Goal: Task Accomplishment & Management: Complete application form

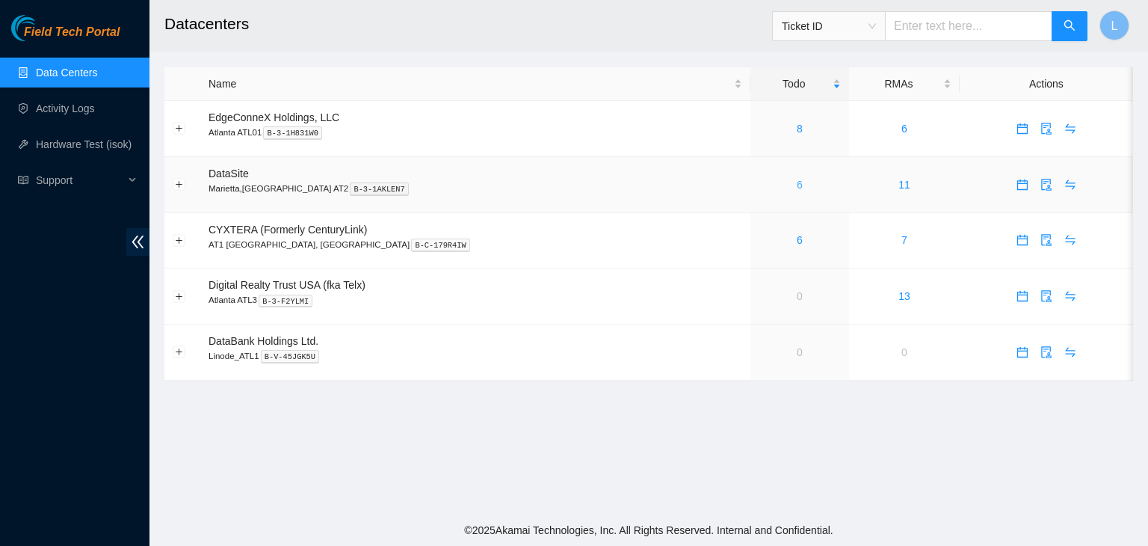
click at [797, 187] on link "6" at bounding box center [800, 185] width 6 height 12
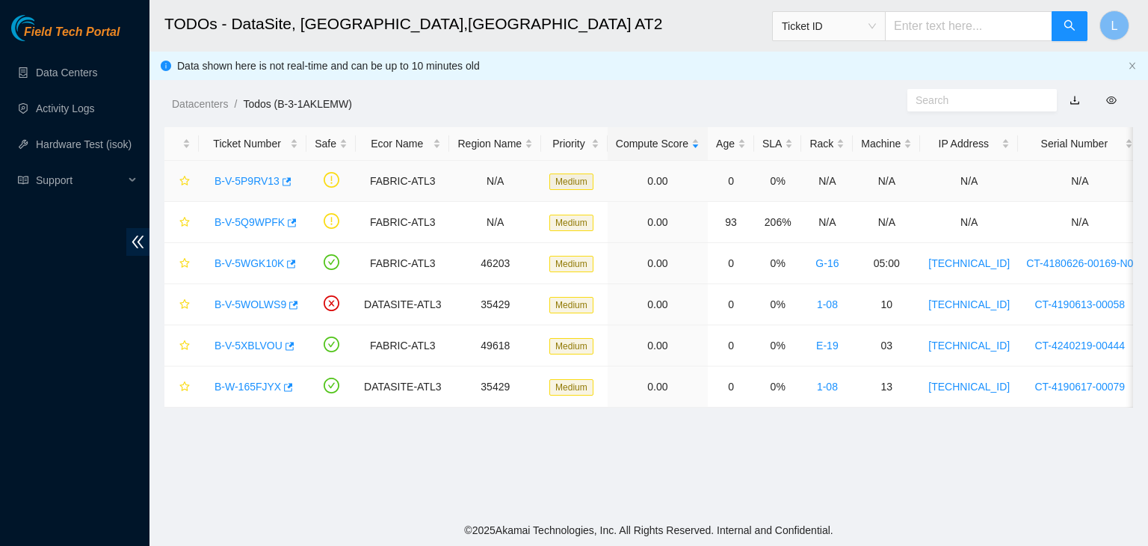
click at [246, 177] on link "B-V-5P9RV13" at bounding box center [247, 181] width 65 height 12
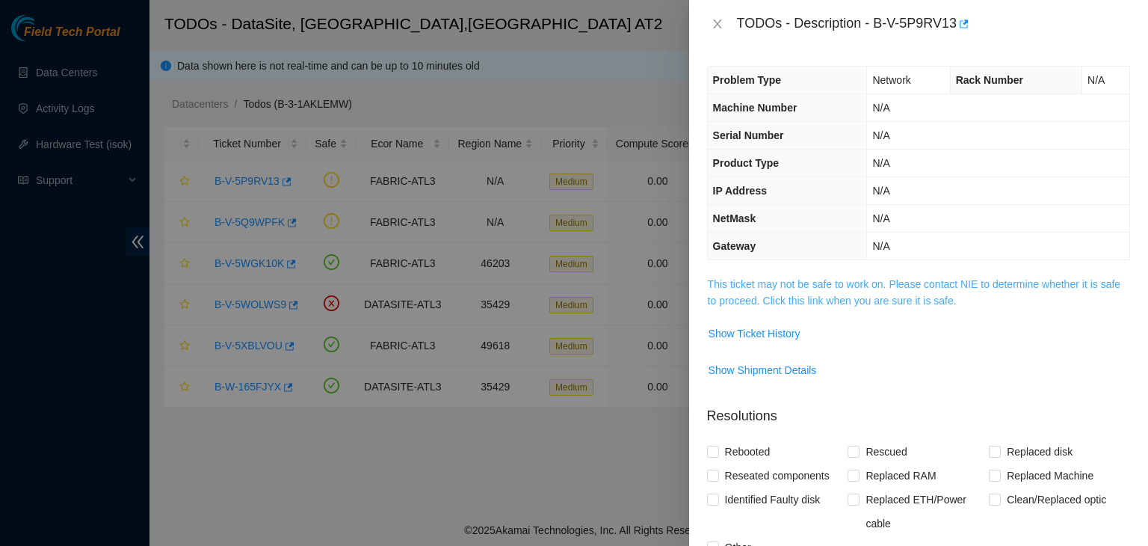
click at [854, 297] on link "This ticket may not be safe to work on. Please contact NIE to determine whether…" at bounding box center [914, 292] width 413 height 28
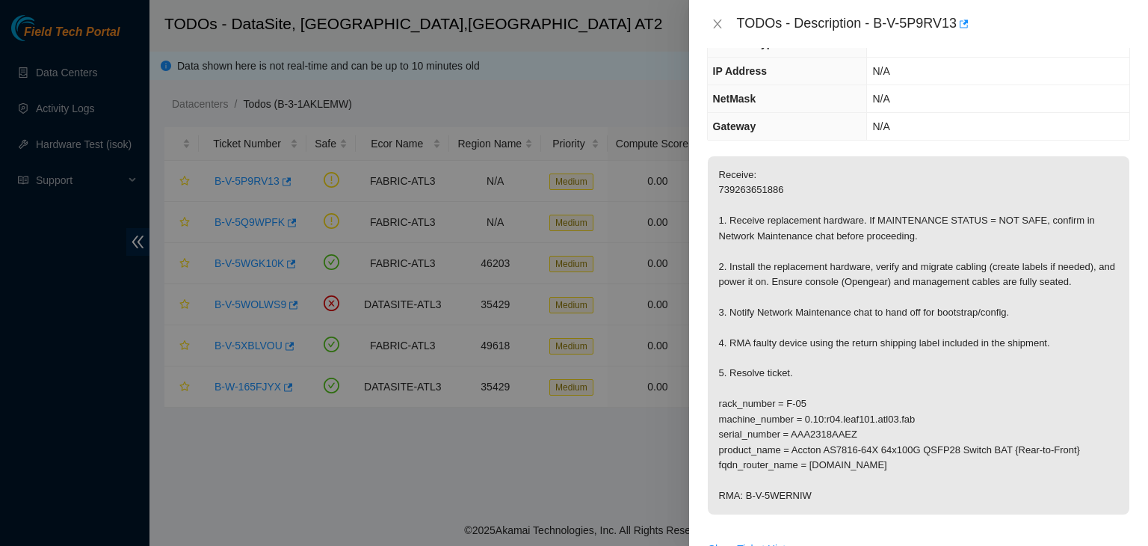
scroll to position [75, 0]
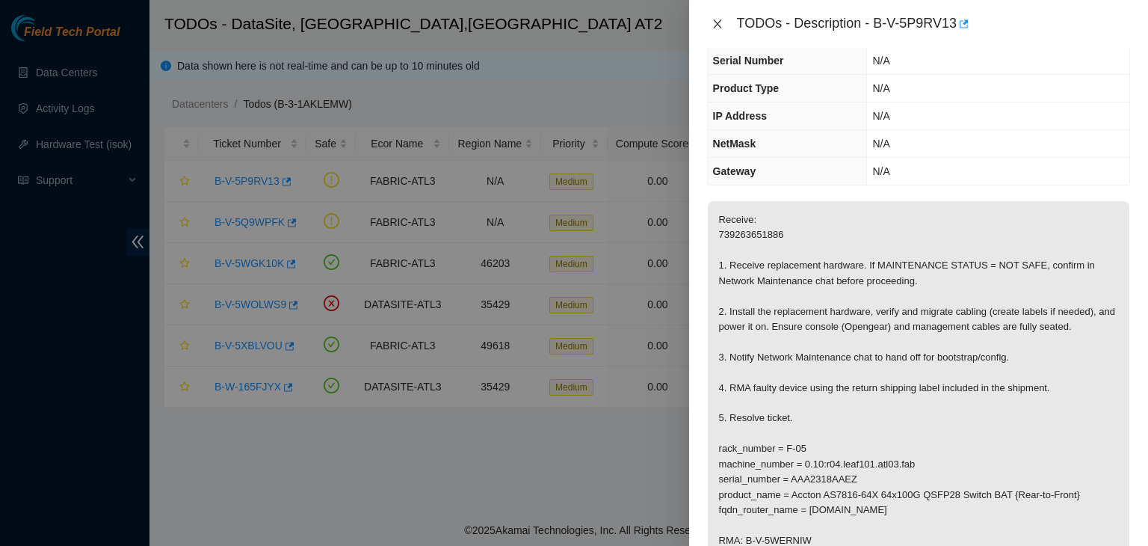
click at [719, 25] on icon "close" at bounding box center [718, 24] width 12 height 12
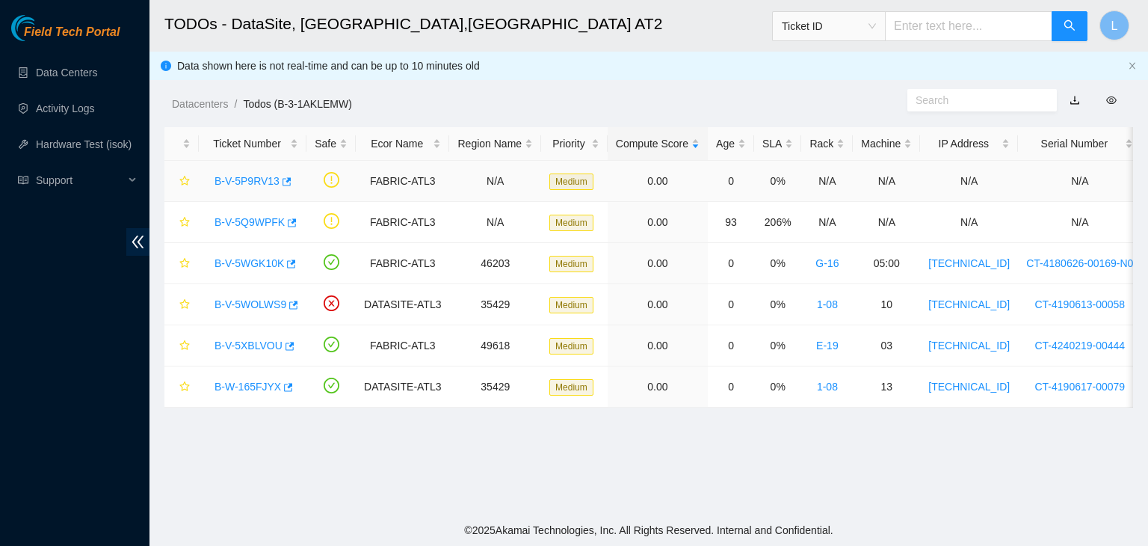
scroll to position [108, 0]
click at [278, 220] on link "B-V-5Q9WPFK" at bounding box center [250, 222] width 70 height 12
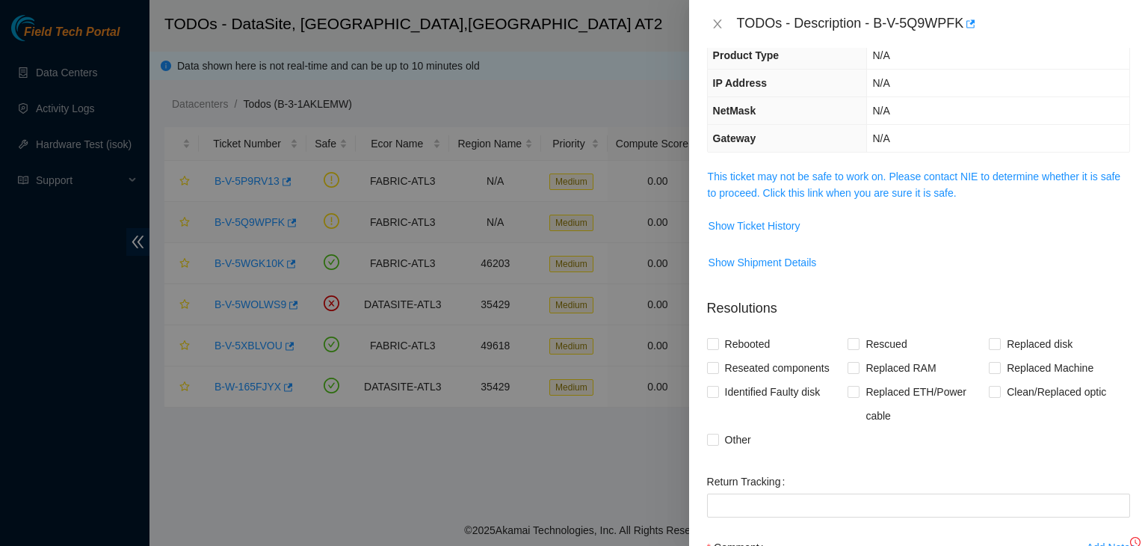
scroll to position [75, 0]
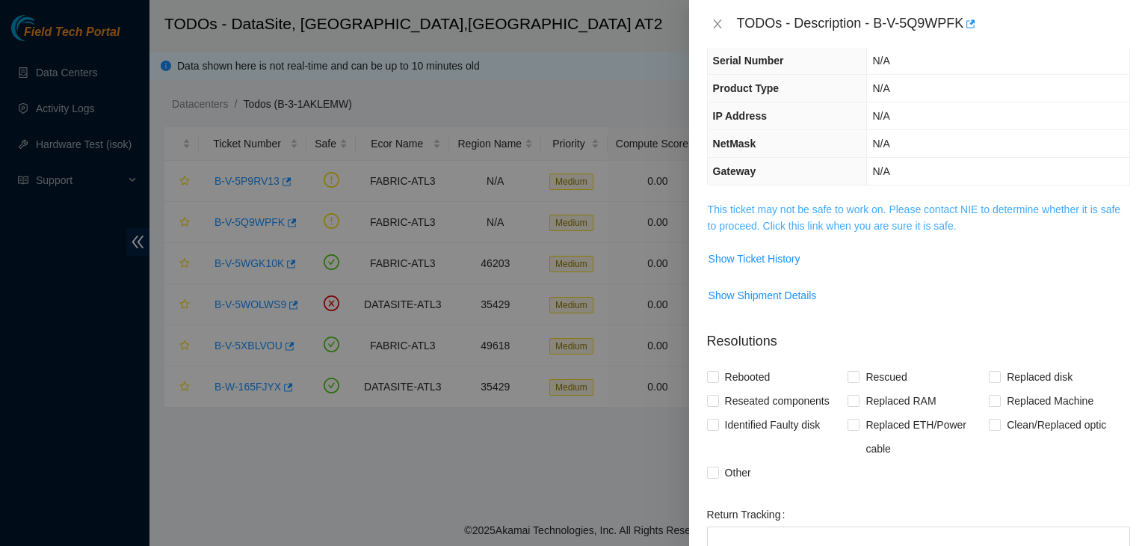
click at [778, 226] on link "This ticket may not be safe to work on. Please contact NIE to determine whether…" at bounding box center [914, 217] width 413 height 28
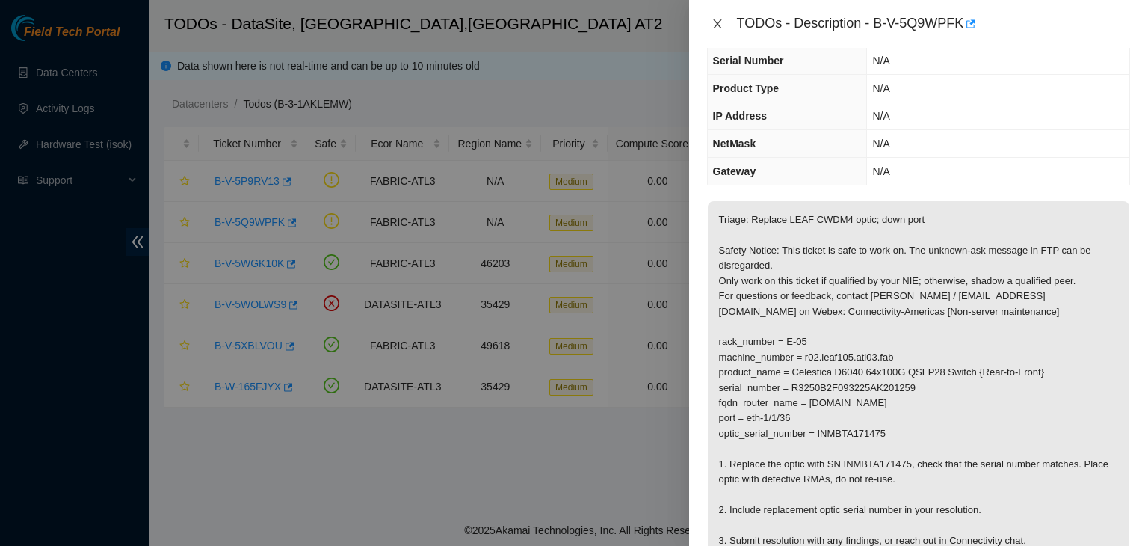
click at [721, 25] on icon "close" at bounding box center [718, 24] width 12 height 12
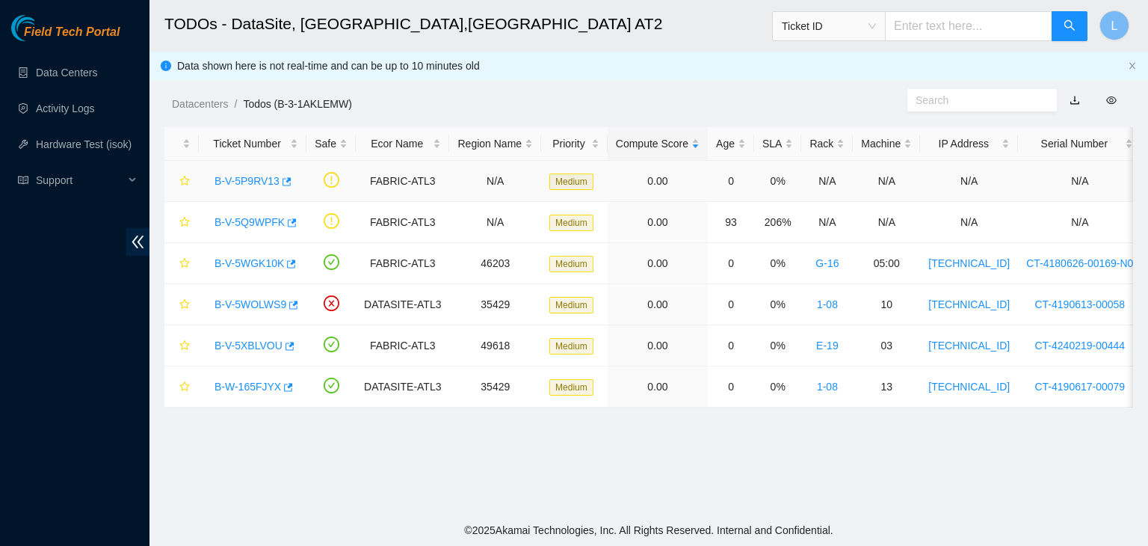
scroll to position [108, 0]
click at [268, 184] on link "B-V-5P9RV13" at bounding box center [247, 181] width 65 height 12
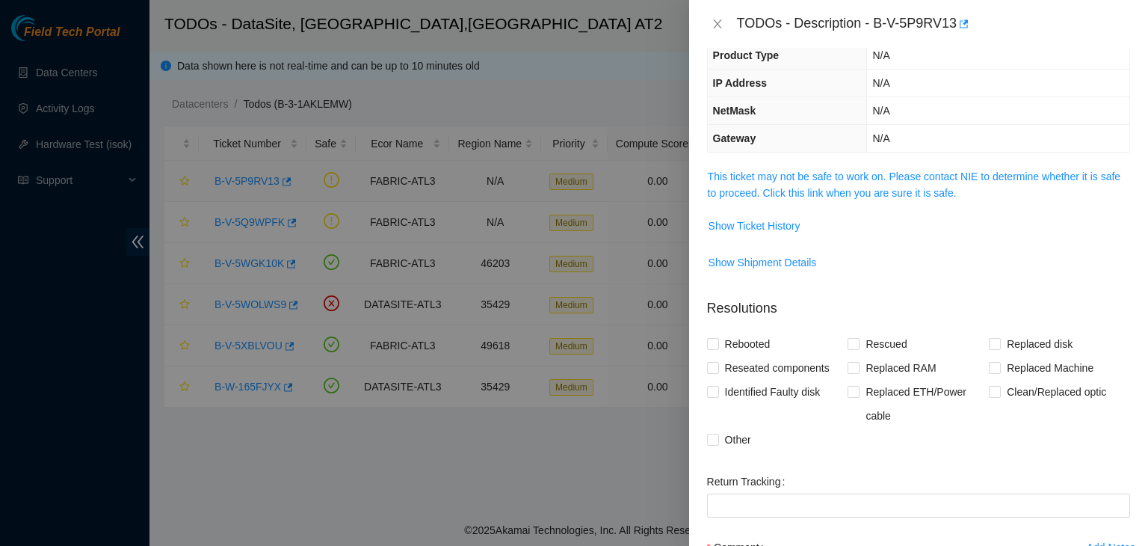
scroll to position [75, 0]
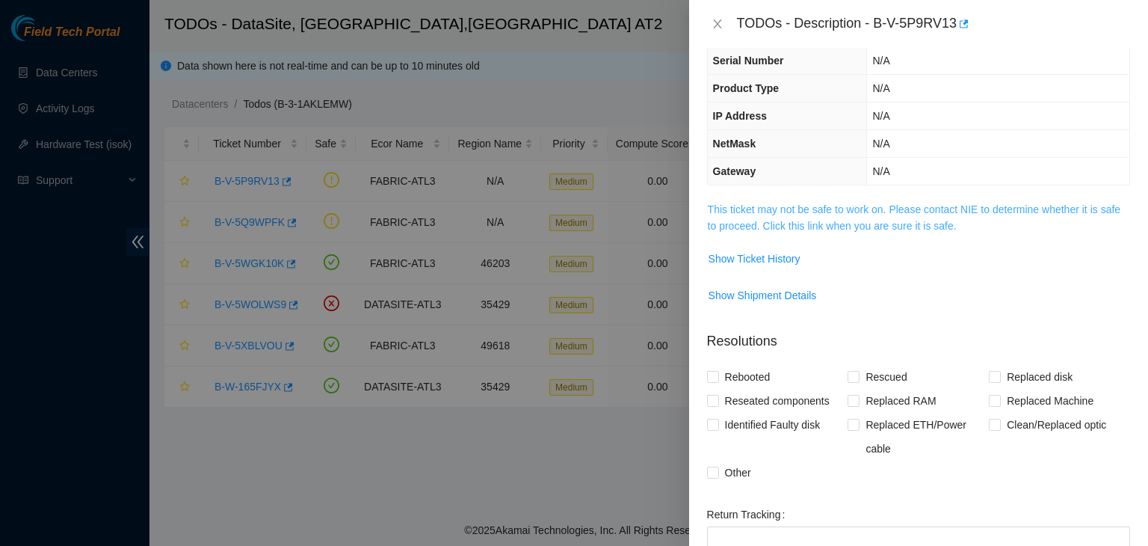
click at [783, 227] on link "This ticket may not be safe to work on. Please contact NIE to determine whether…" at bounding box center [914, 217] width 413 height 28
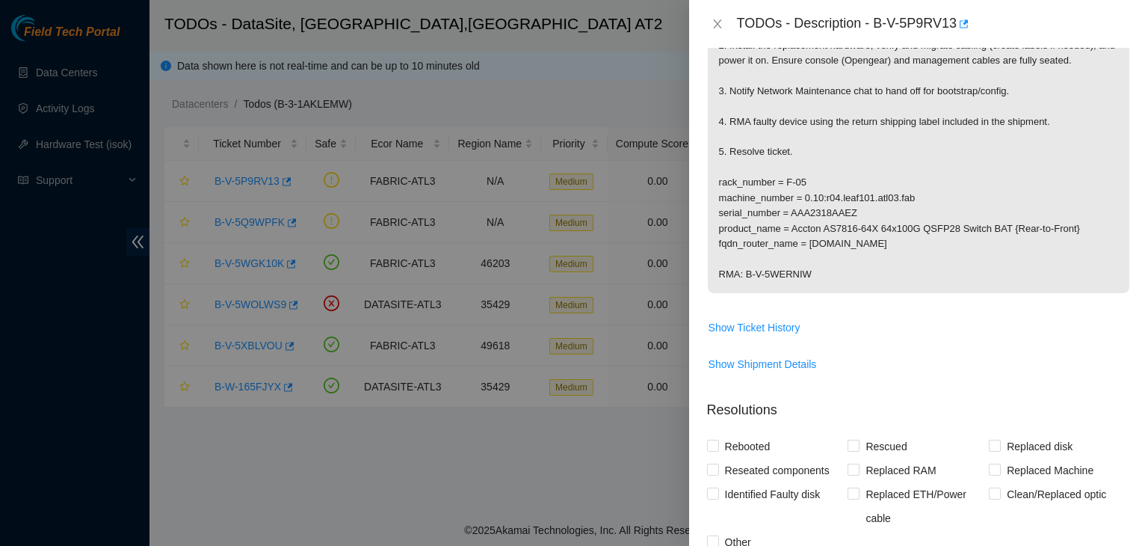
scroll to position [374, 0]
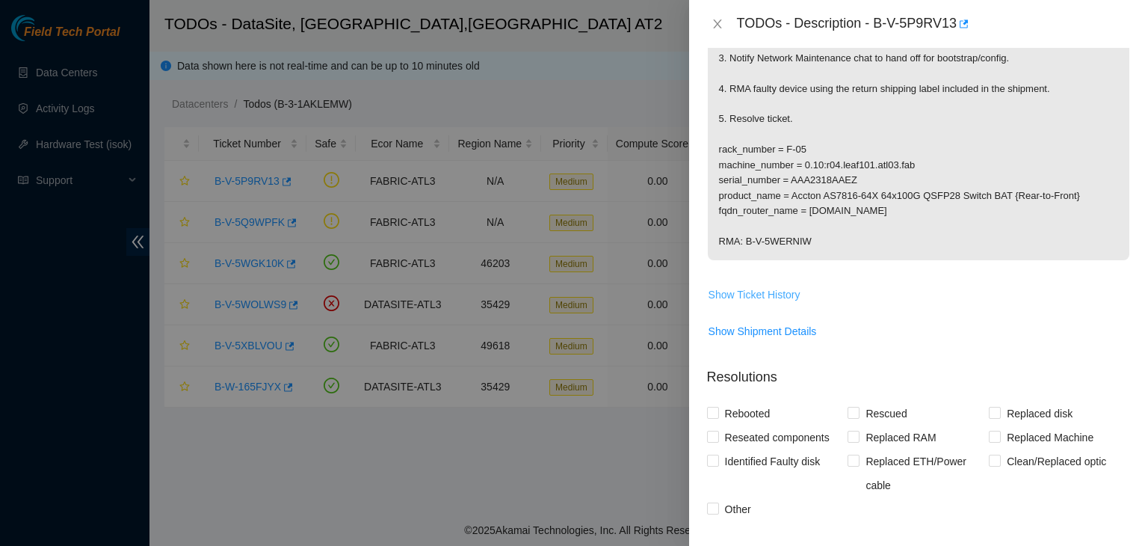
click at [786, 295] on span "Show Ticket History" at bounding box center [755, 294] width 92 height 16
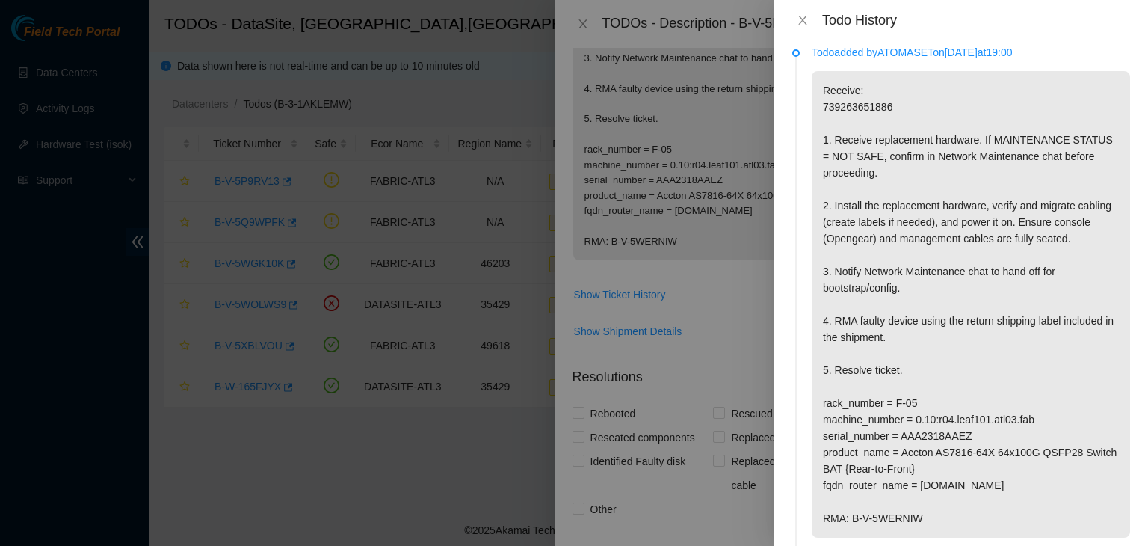
scroll to position [0, 0]
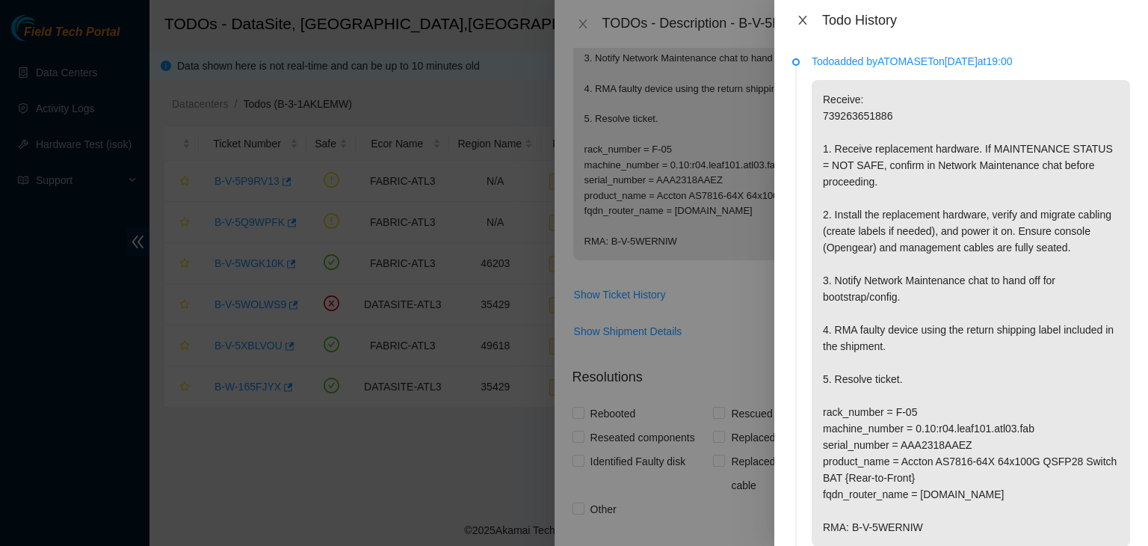
click at [803, 22] on icon "close" at bounding box center [803, 20] width 12 height 12
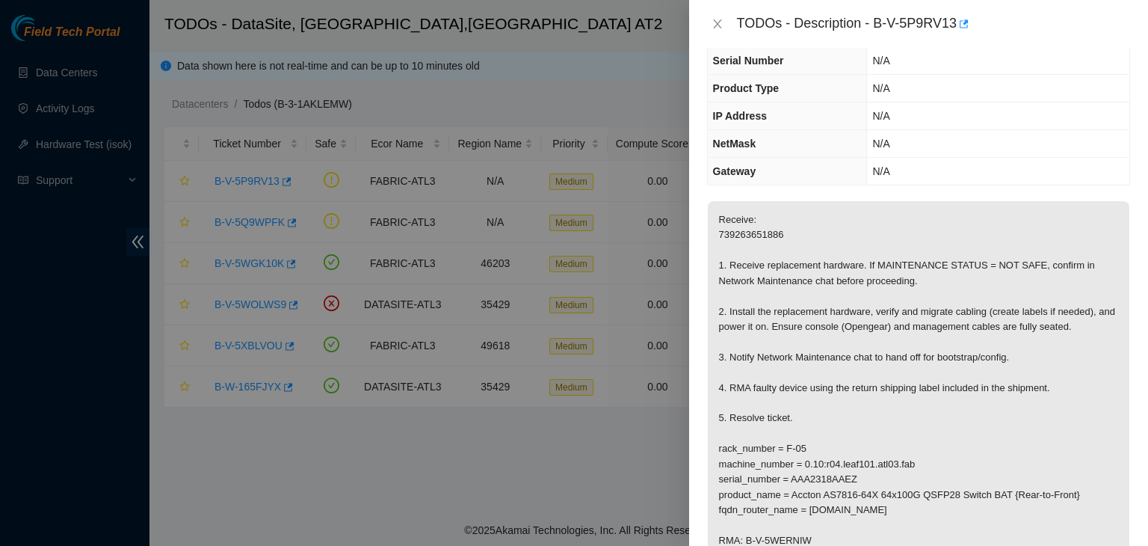
scroll to position [75, 0]
click at [718, 21] on icon "close" at bounding box center [718, 24] width 12 height 12
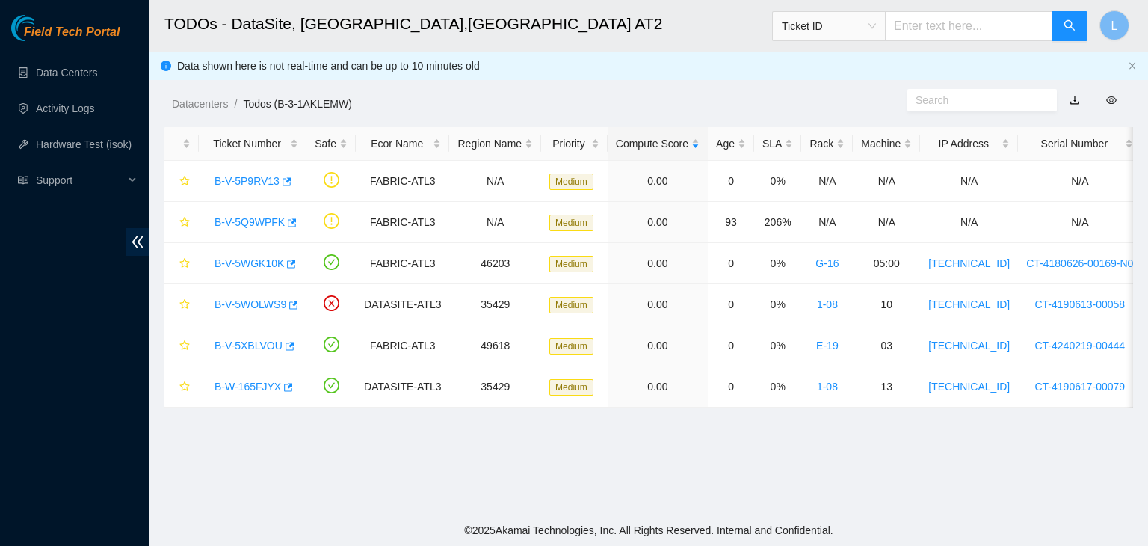
scroll to position [108, 0]
click at [259, 221] on link "B-V-5Q9WPFK" at bounding box center [250, 222] width 70 height 12
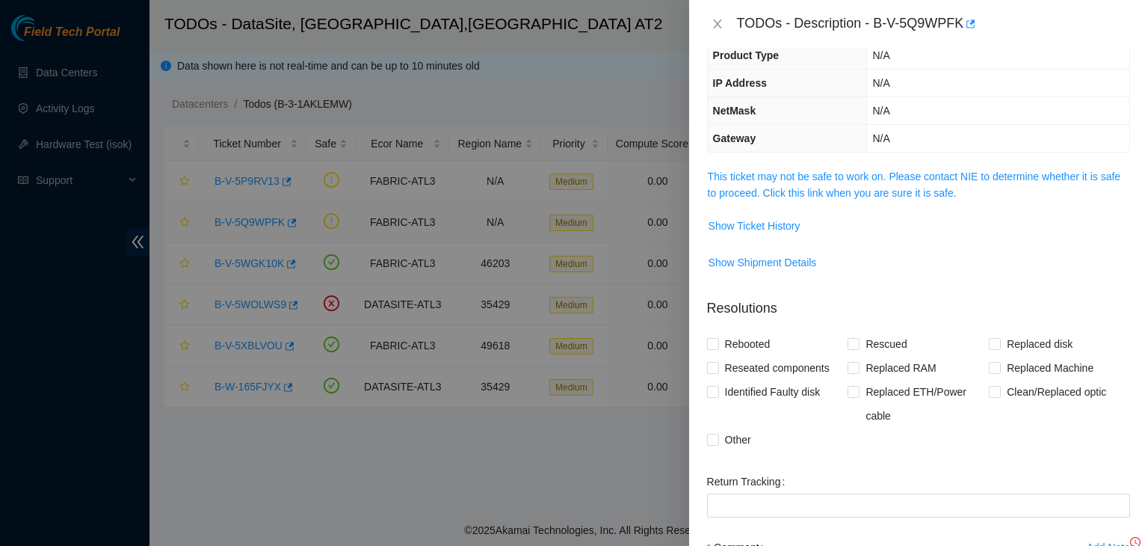
scroll to position [75, 0]
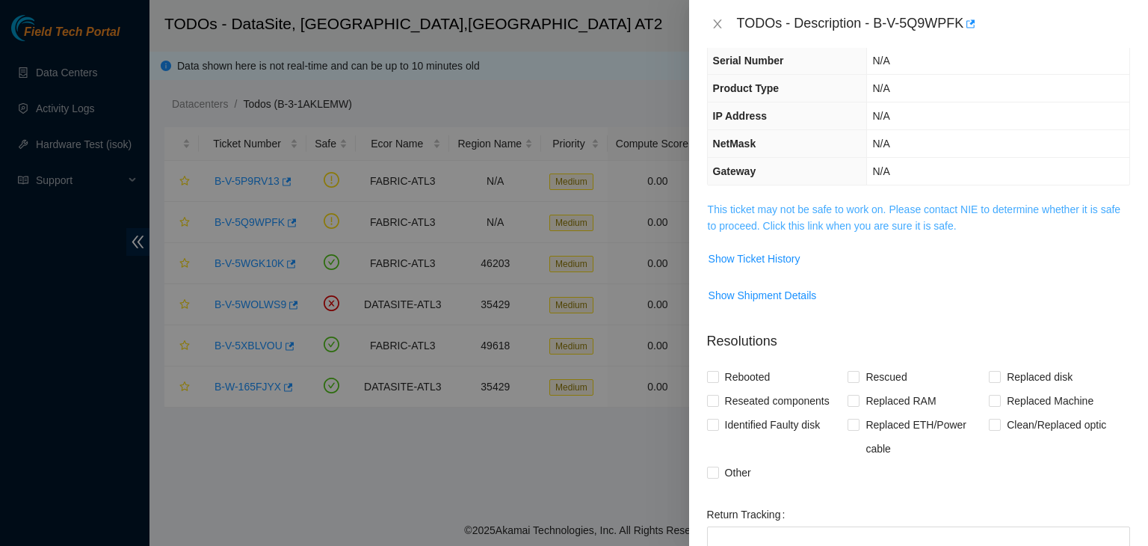
click at [879, 225] on link "This ticket may not be safe to work on. Please contact NIE to determine whether…" at bounding box center [914, 217] width 413 height 28
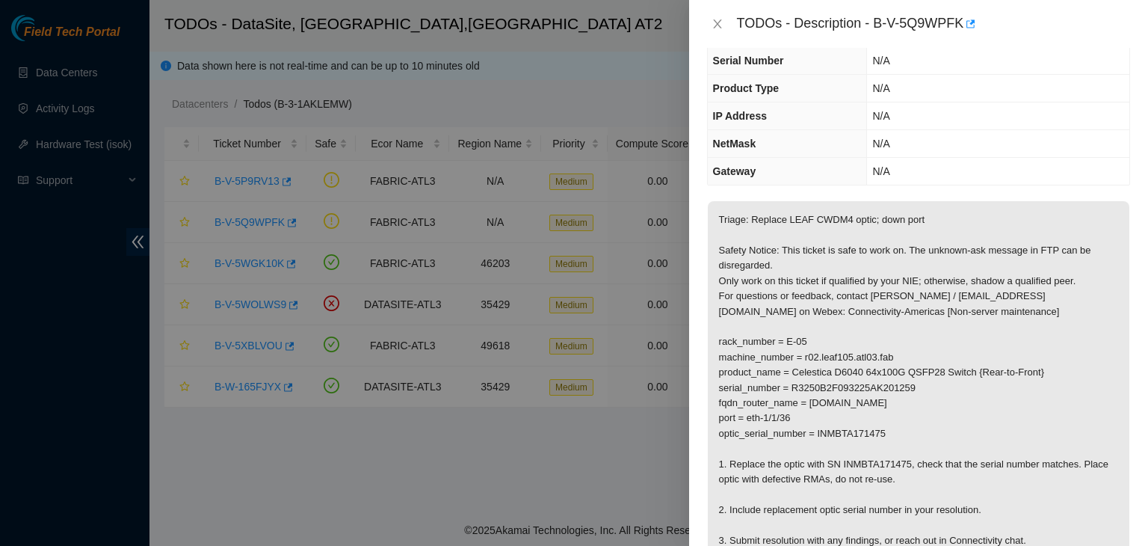
scroll to position [149, 0]
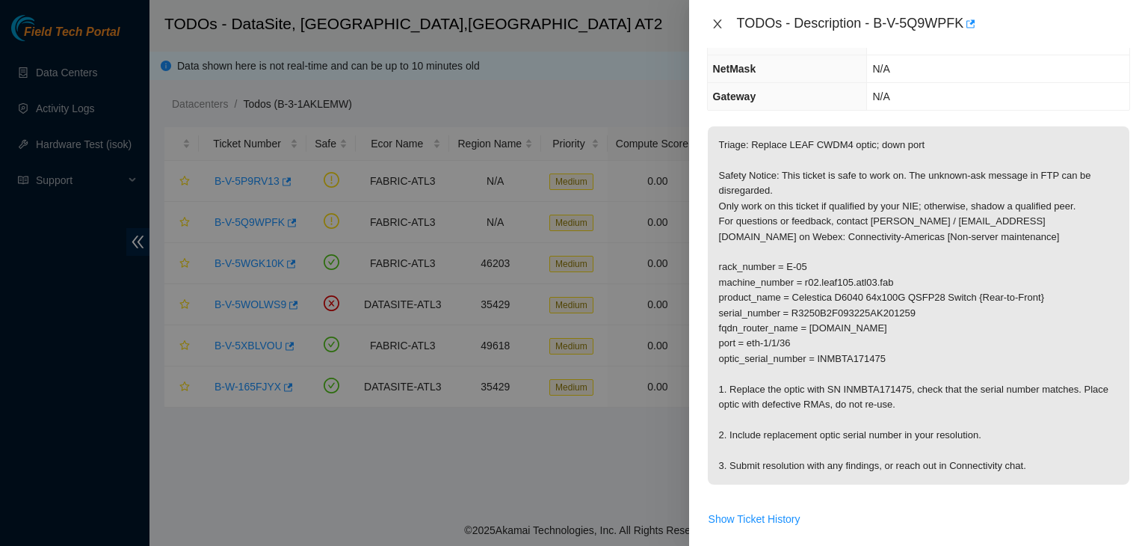
click at [716, 25] on icon "close" at bounding box center [717, 23] width 8 height 9
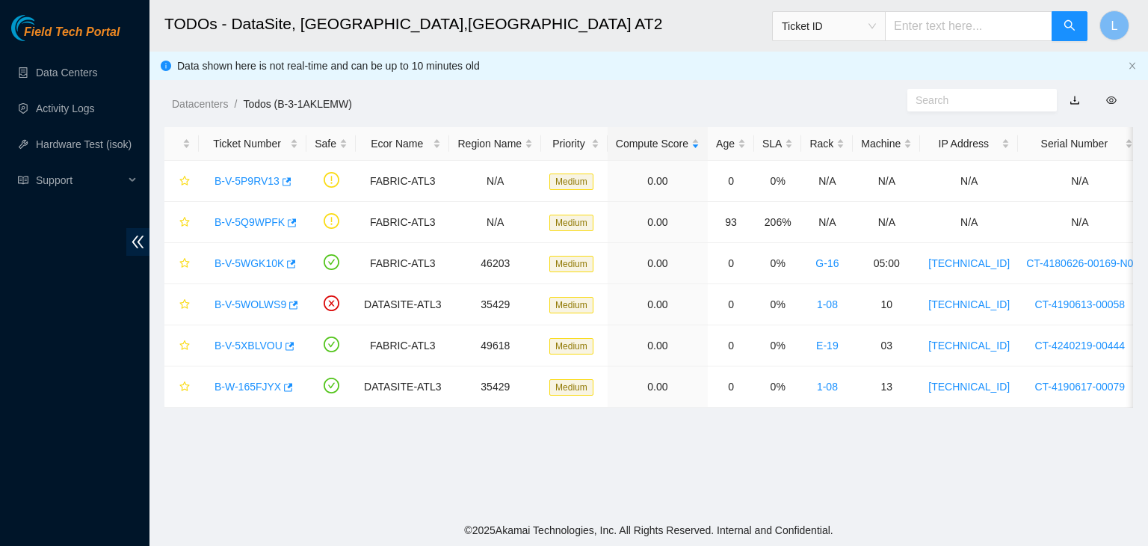
scroll to position [198, 0]
click at [244, 305] on link "B-V-5WOLWS9" at bounding box center [251, 304] width 72 height 12
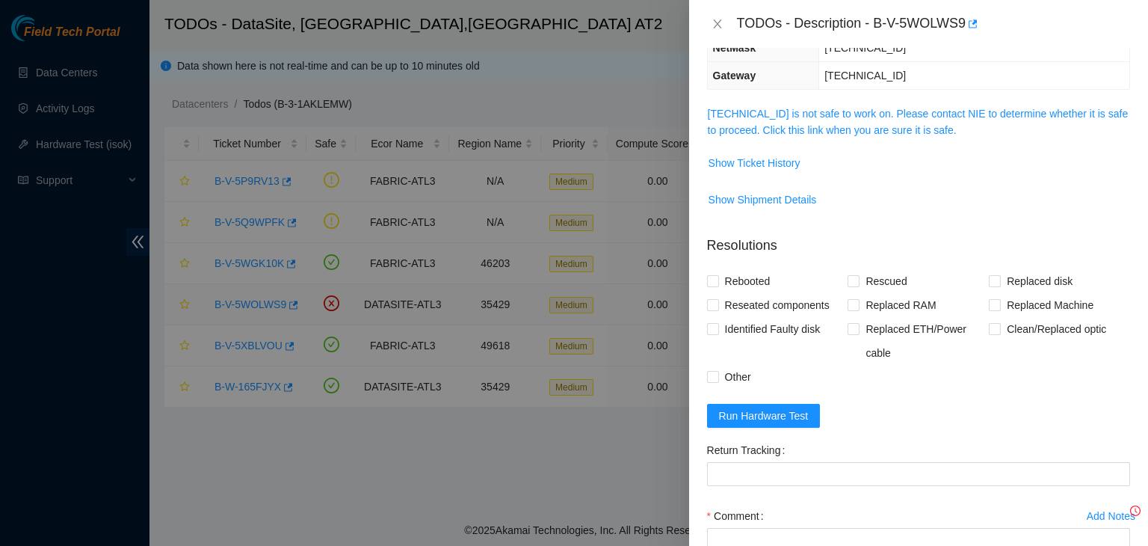
scroll to position [149, 0]
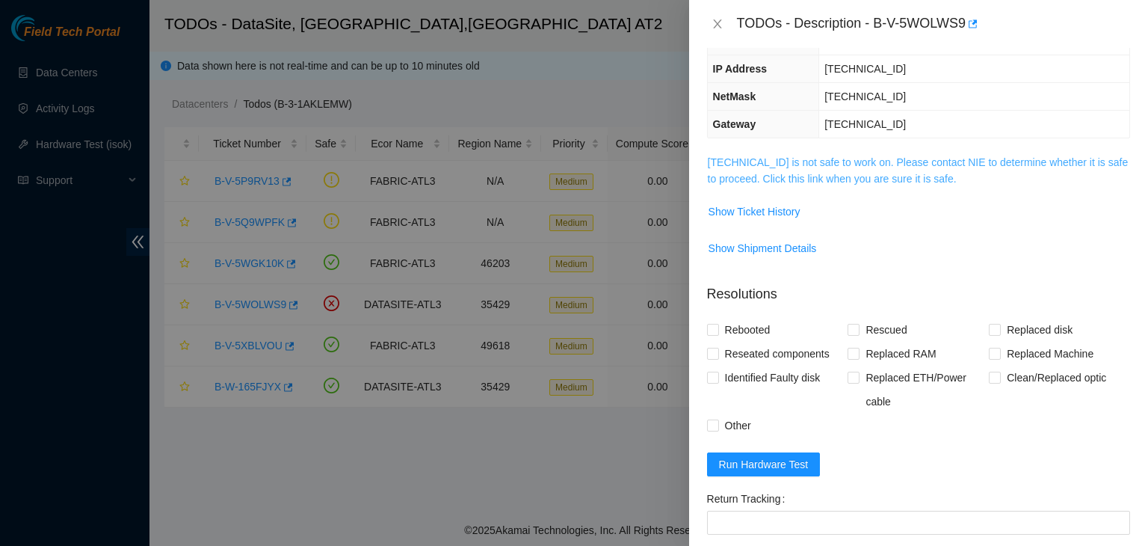
click at [877, 177] on link "23.11.228.196 is not safe to work on. Please contact NIE to determine whether i…" at bounding box center [918, 170] width 421 height 28
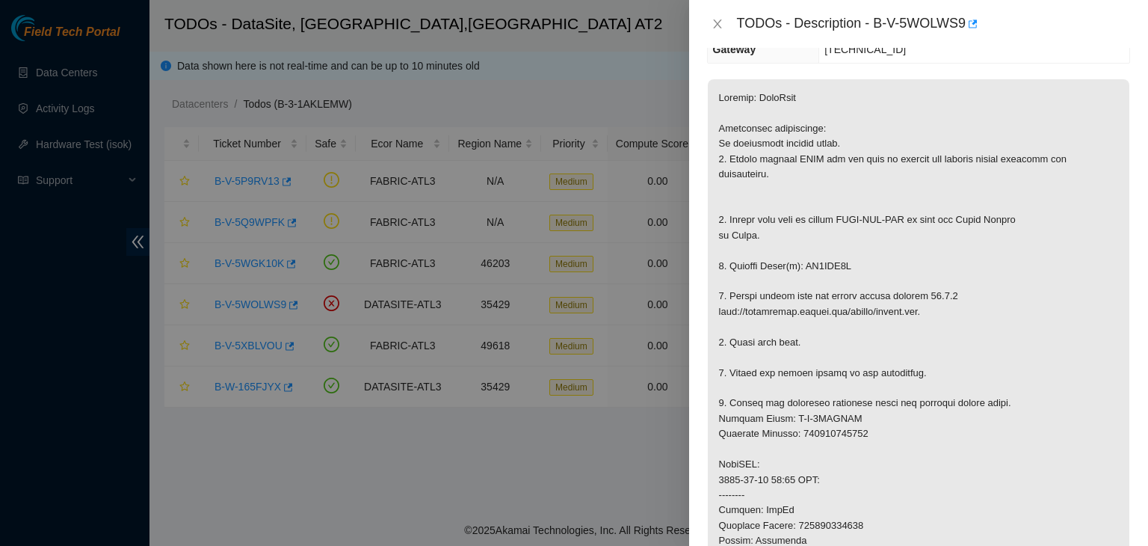
scroll to position [0, 0]
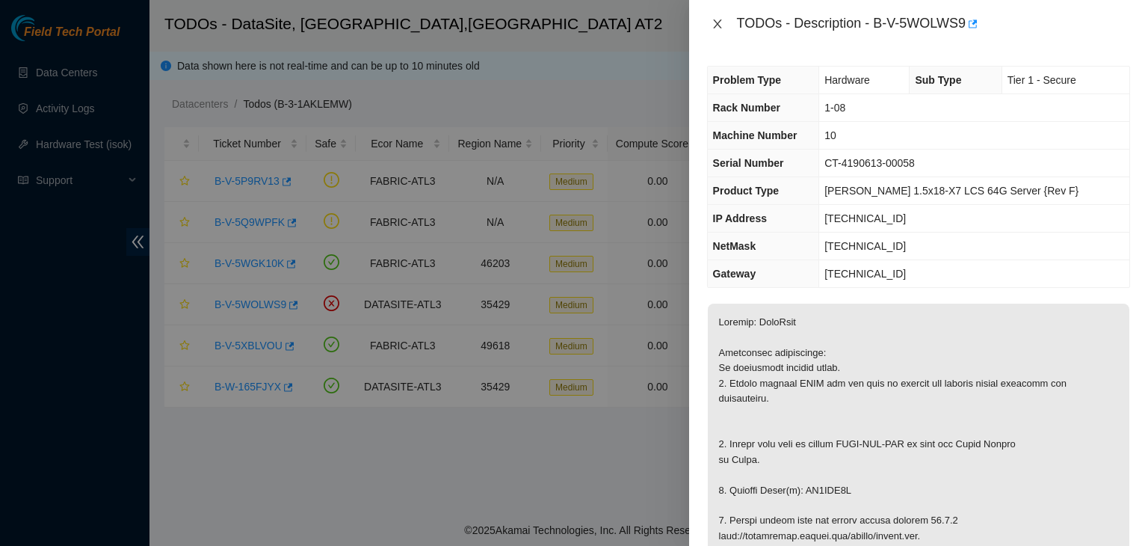
click at [721, 18] on icon "close" at bounding box center [718, 24] width 12 height 12
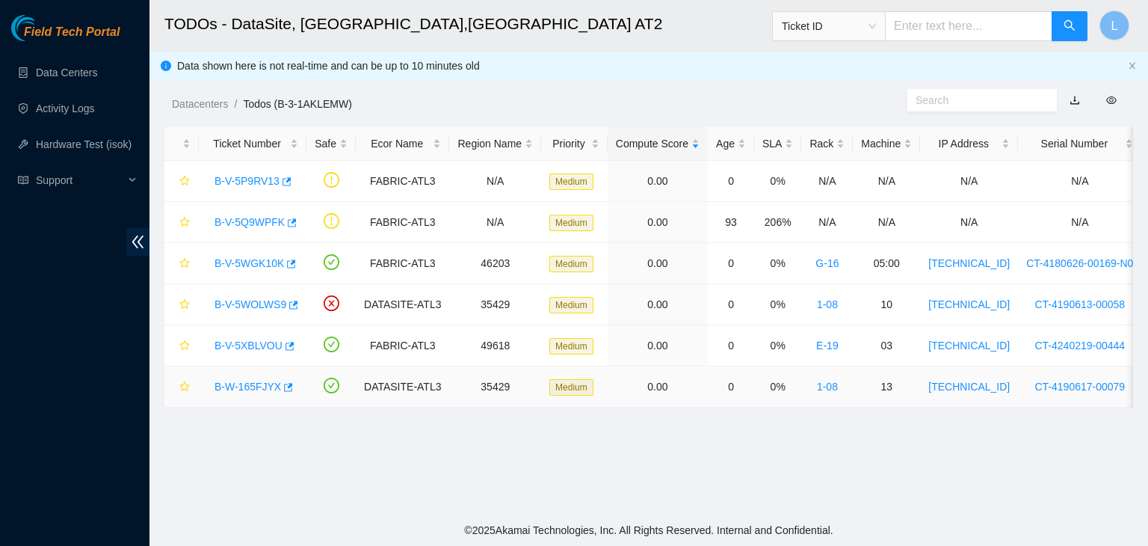
click at [249, 383] on link "B-W-165FJYX" at bounding box center [248, 386] width 67 height 12
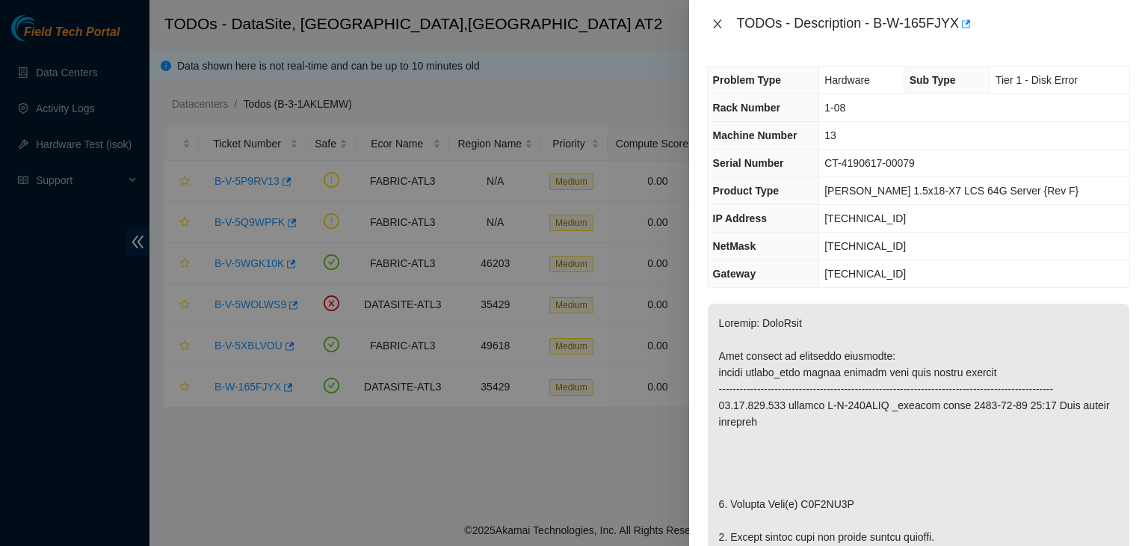
click at [721, 25] on icon "close" at bounding box center [718, 24] width 12 height 12
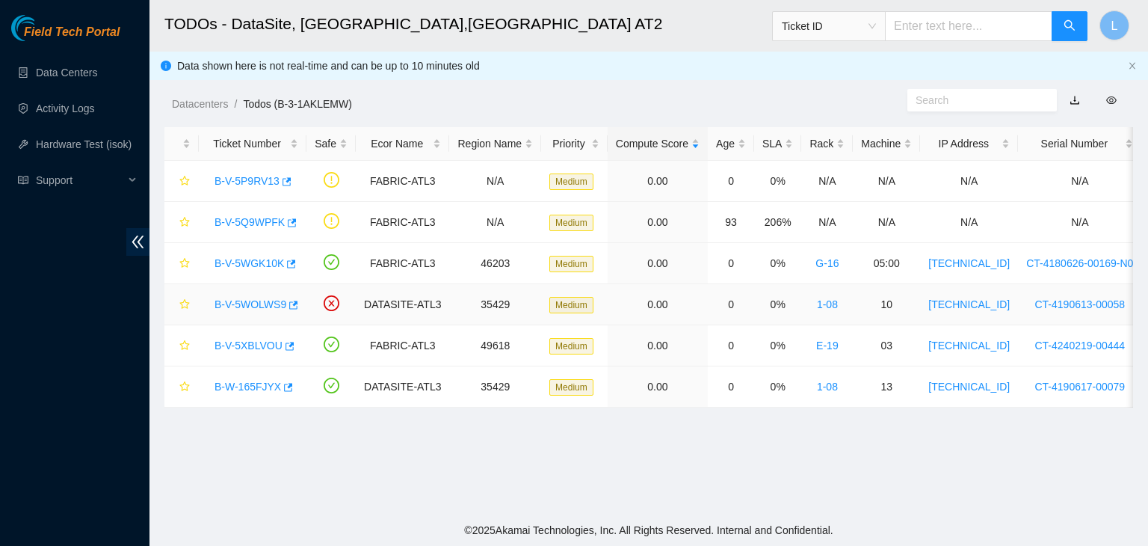
click at [251, 302] on link "B-V-5WOLWS9" at bounding box center [251, 304] width 72 height 12
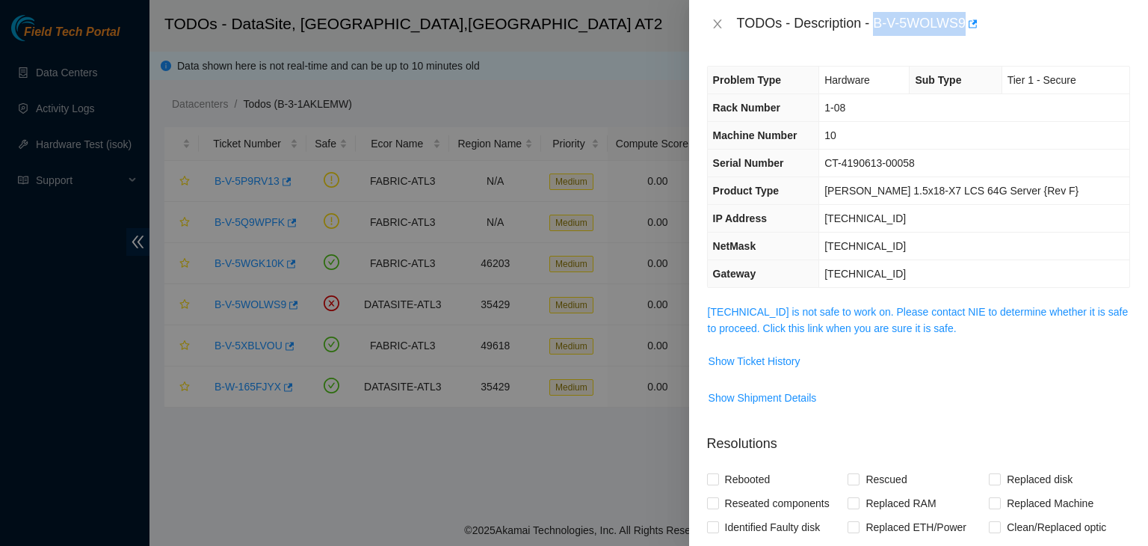
drag, startPoint x: 877, startPoint y: 27, endPoint x: 964, endPoint y: 31, distance: 87.6
click at [964, 31] on div "TODOs - Description - B-V-5WOLWS9" at bounding box center [933, 24] width 393 height 24
copy div "B-V-5WOLWS9"
click at [715, 28] on icon "close" at bounding box center [718, 24] width 12 height 12
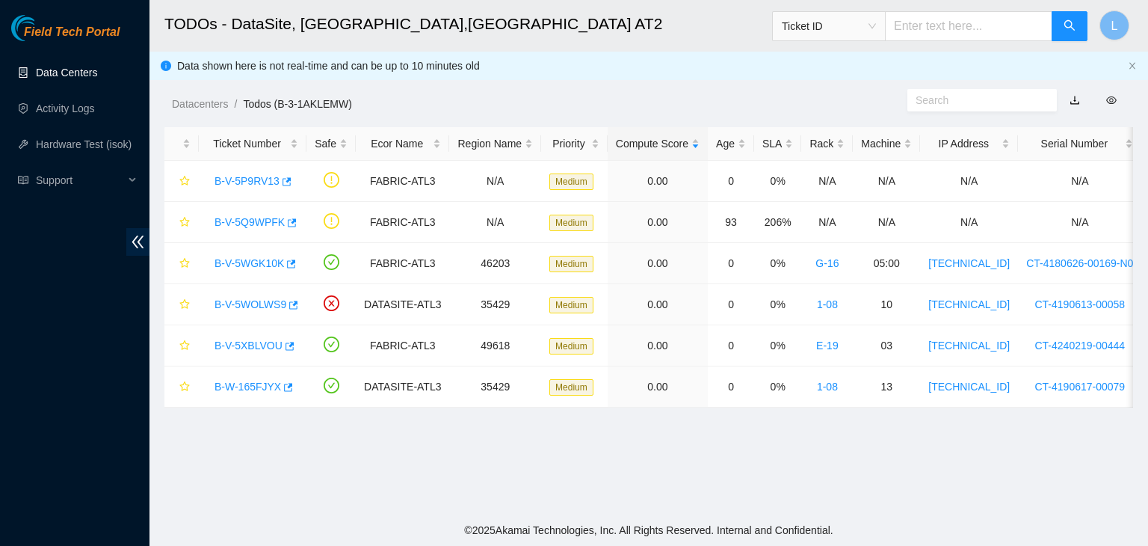
click at [84, 70] on link "Data Centers" at bounding box center [66, 73] width 61 height 12
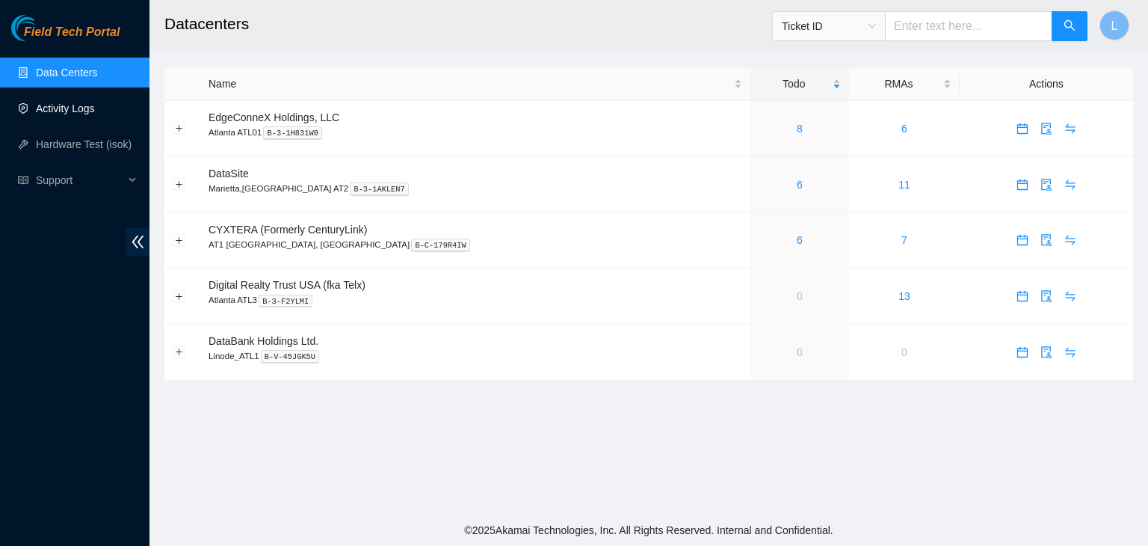
click at [67, 102] on link "Activity Logs" at bounding box center [65, 108] width 59 height 12
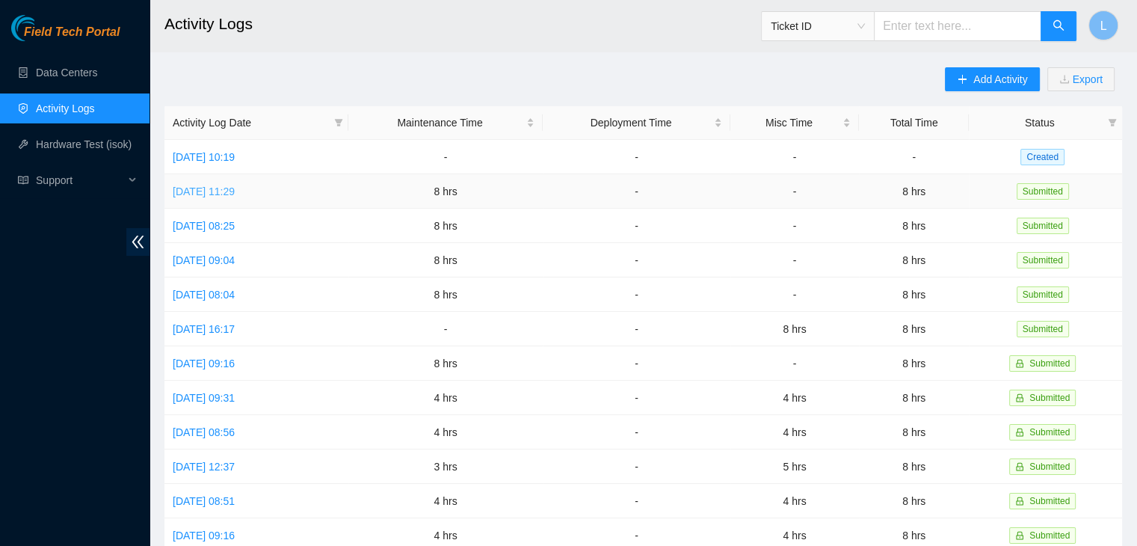
click at [235, 192] on link "Wed, 01 Oct 2025 11:29" at bounding box center [204, 191] width 62 height 12
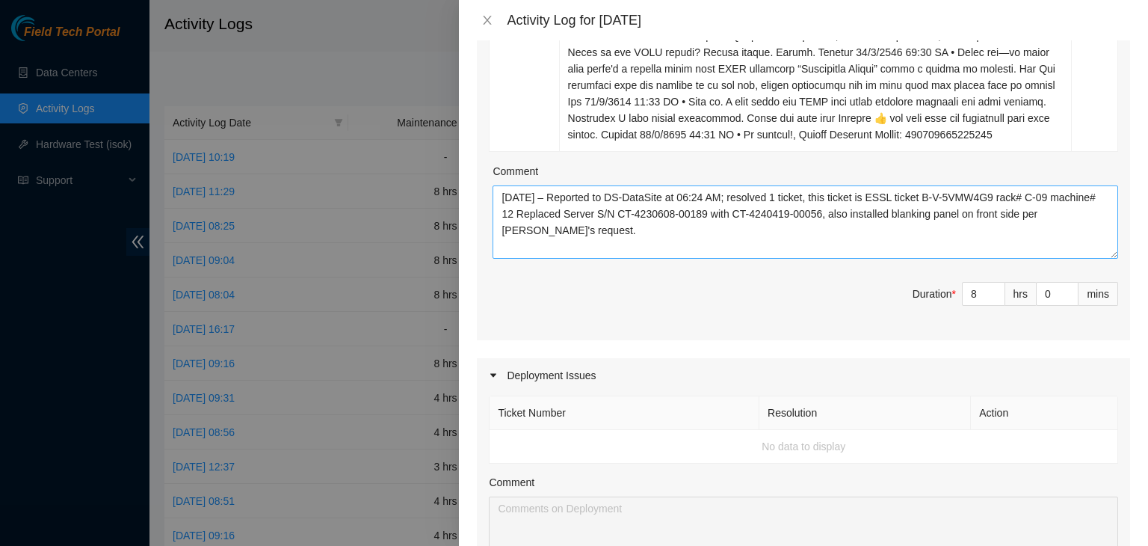
scroll to position [448, 0]
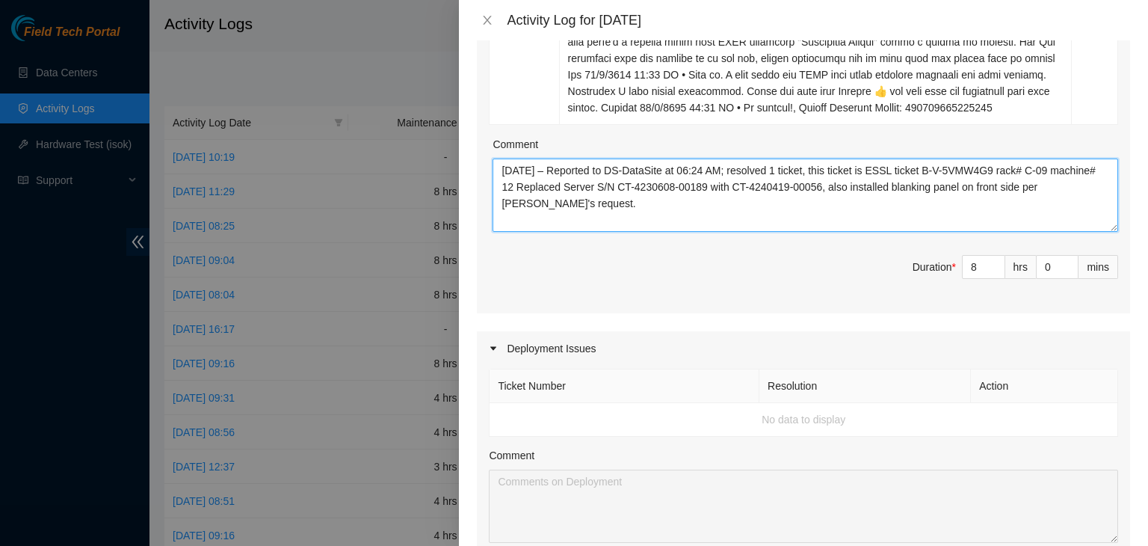
click at [613, 231] on textarea "10/01/2025 – Reported to DS-DataSite at 06:24 AM; resolved 1 ticket, this ticke…" at bounding box center [806, 194] width 626 height 73
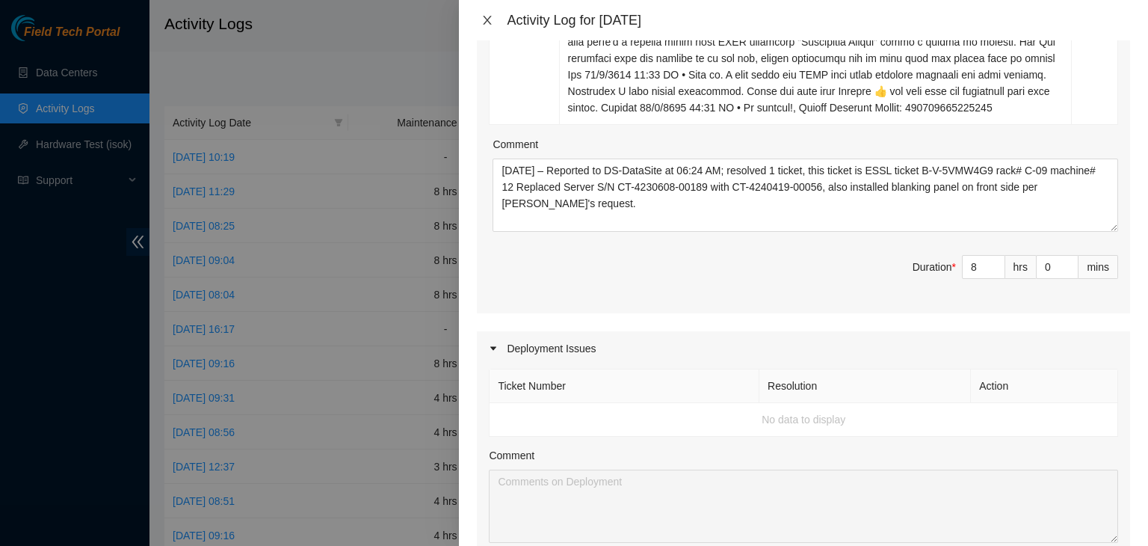
click at [496, 16] on button "Close" at bounding box center [487, 20] width 21 height 14
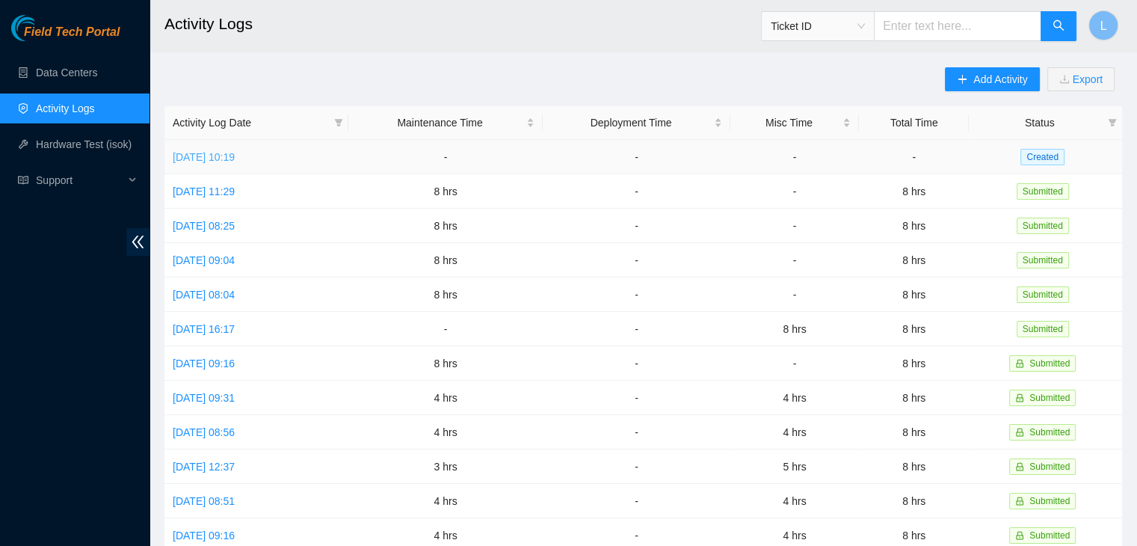
click at [235, 154] on link "Thu, 02 Oct 2025 10:19" at bounding box center [204, 157] width 62 height 12
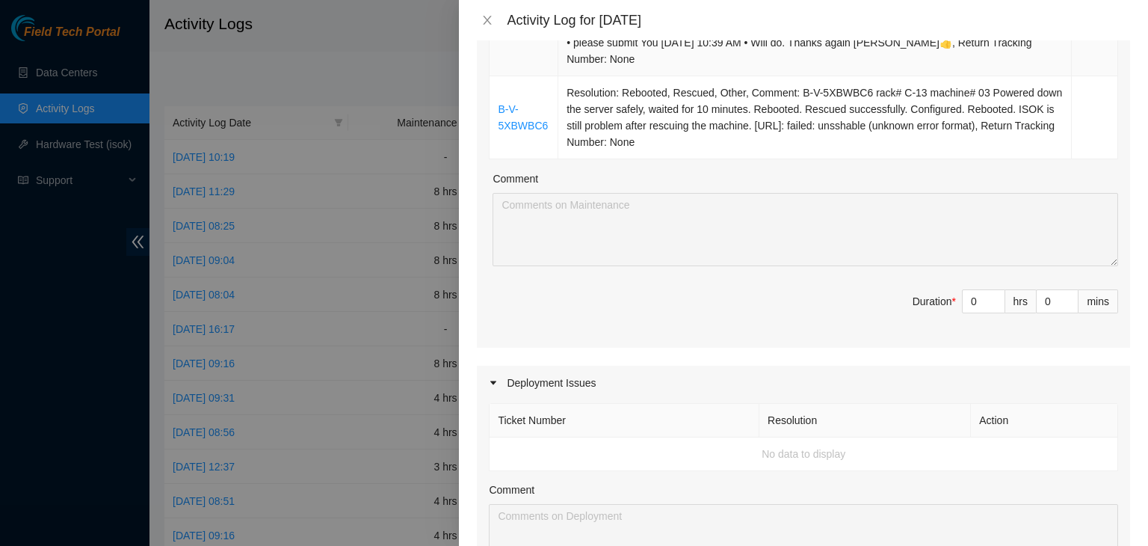
scroll to position [598, 0]
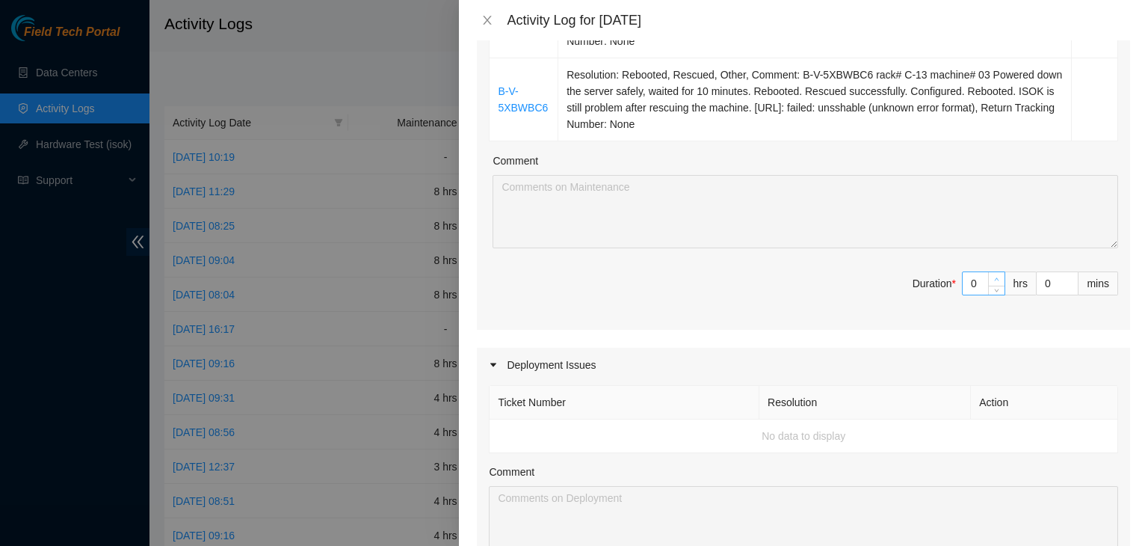
type input "1"
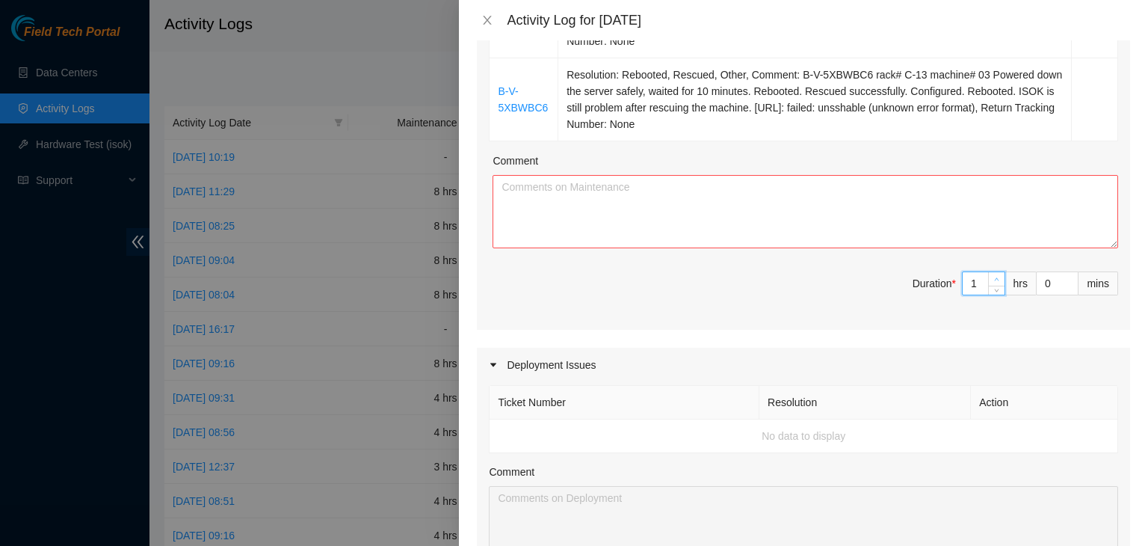
click at [994, 277] on icon "up" at bounding box center [996, 279] width 5 height 5
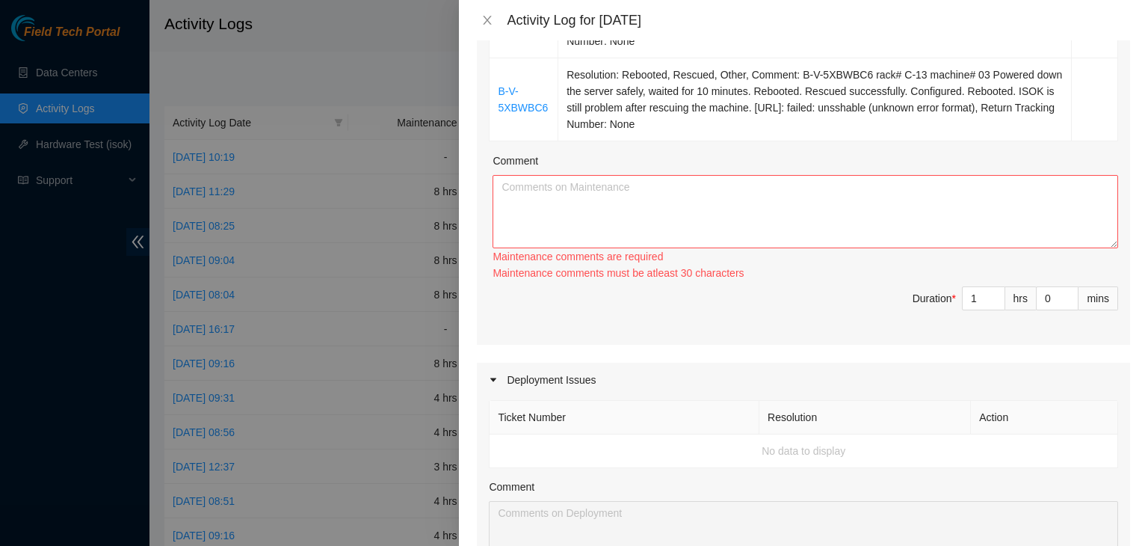
click at [989, 275] on div "Maintenance comments must be atleast 30 characters" at bounding box center [806, 273] width 626 height 16
type input "2"
click at [993, 291] on span "up" at bounding box center [997, 294] width 9 height 9
type input "3"
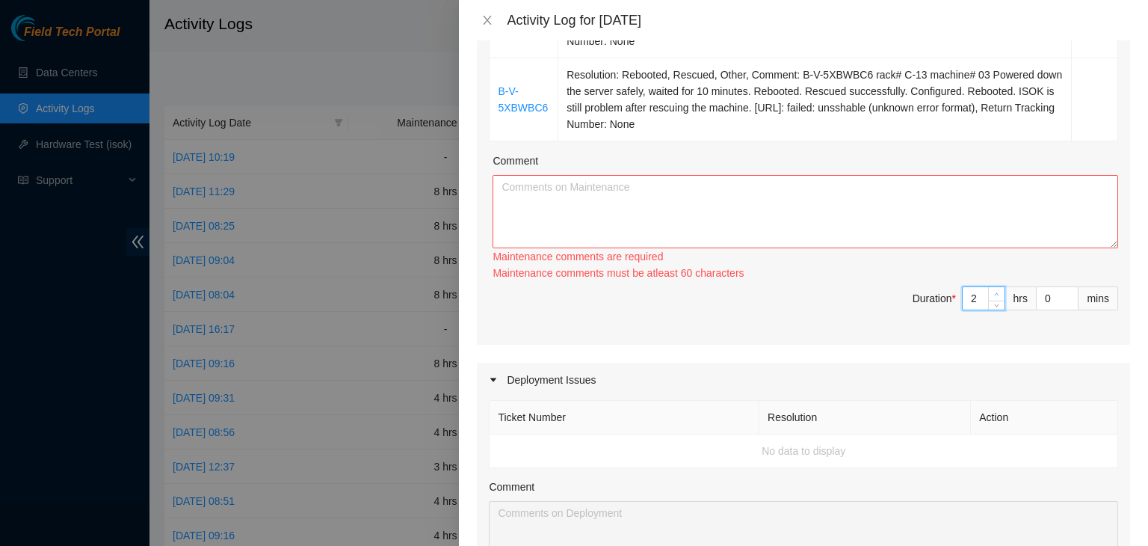
type input "3"
click at [993, 294] on span "up" at bounding box center [997, 294] width 9 height 9
type input "4"
click at [994, 291] on icon "up" at bounding box center [996, 293] width 5 height 5
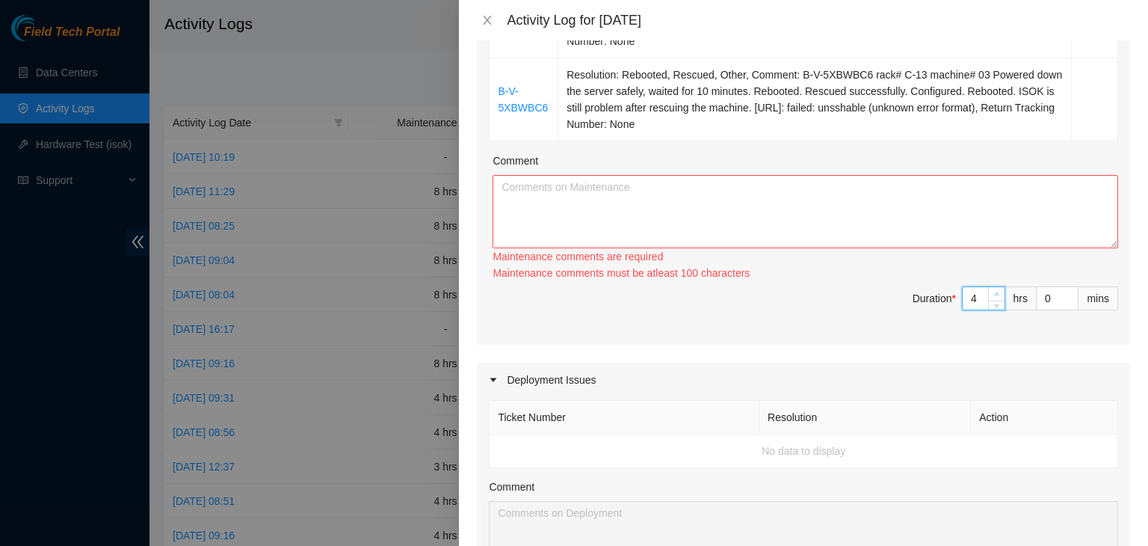
type input "5"
click at [994, 291] on icon "up" at bounding box center [996, 293] width 5 height 5
type input "6"
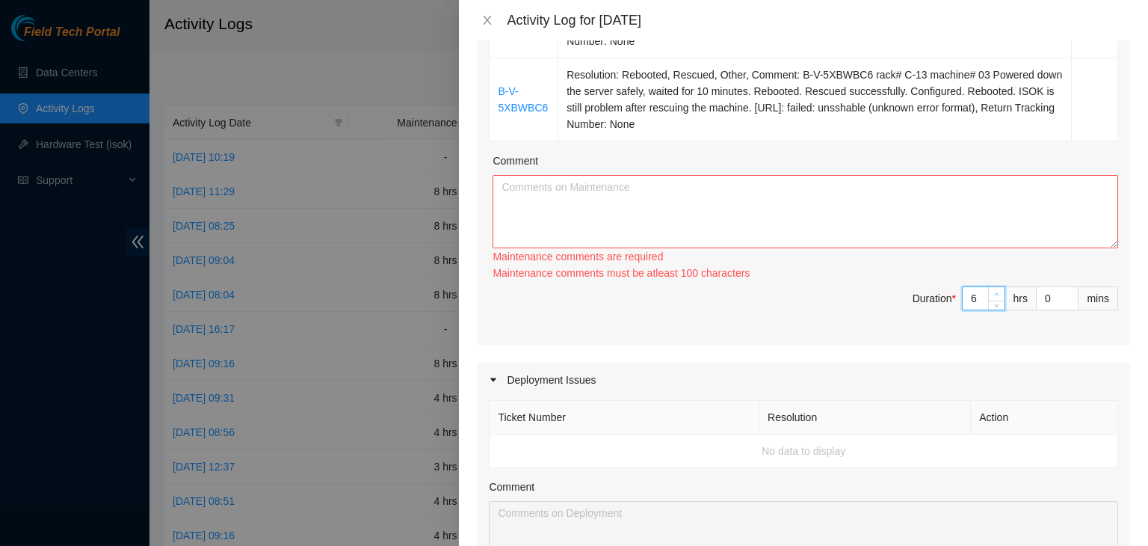
click at [994, 291] on icon "up" at bounding box center [996, 293] width 5 height 5
type input "7"
click at [994, 291] on icon "up" at bounding box center [996, 293] width 5 height 5
type input "8"
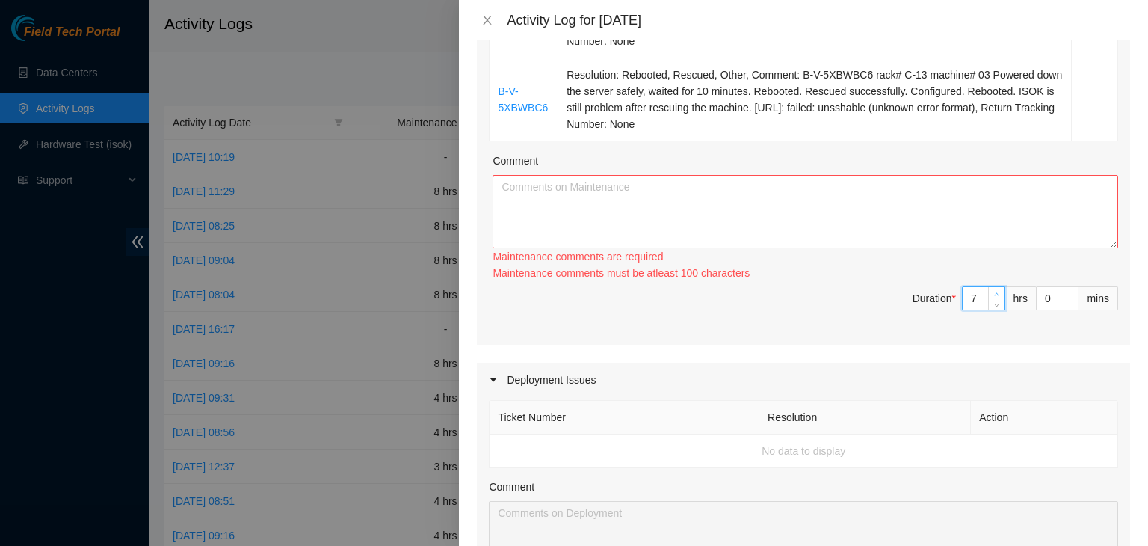
type input "8"
click at [994, 291] on icon "up" at bounding box center [996, 293] width 5 height 5
click at [740, 192] on textarea "Comment" at bounding box center [806, 211] width 626 height 73
paste textarea "10/01/2025 – Reported to DS-DataSite at 06:24 AM; resolved 1 ticket, this ticke…"
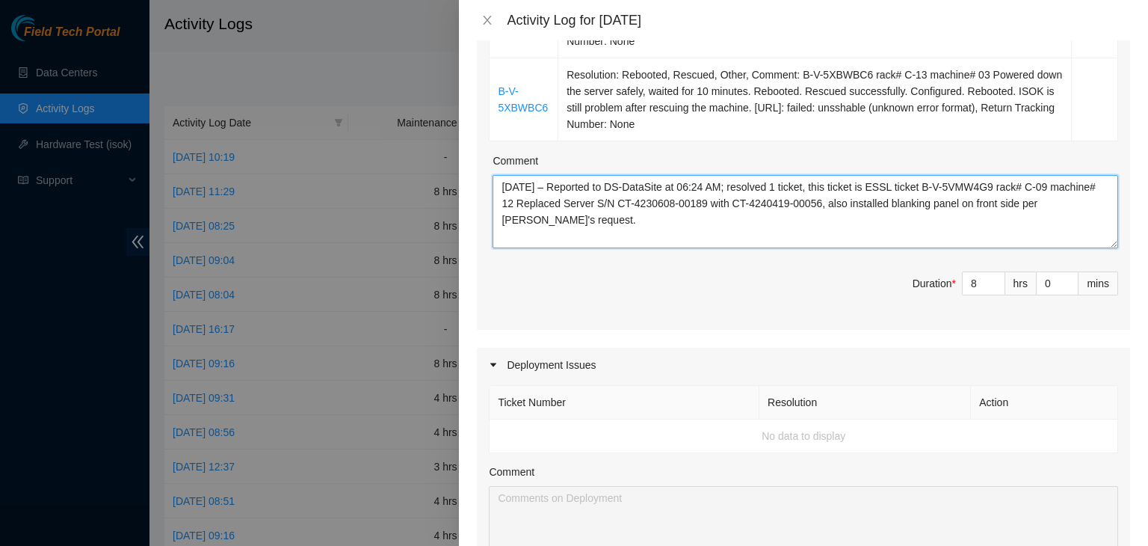
click at [525, 188] on textarea "10/01/2025 – Reported to DS-DataSite at 06:24 AM; resolved 1 ticket, this ticke…" at bounding box center [806, 211] width 626 height 73
click at [782, 180] on textarea "10/02/2025 – Reported to DS-DataSite at 06:26 AM; resolved 1 ticket, this ticke…" at bounding box center [806, 211] width 626 height 73
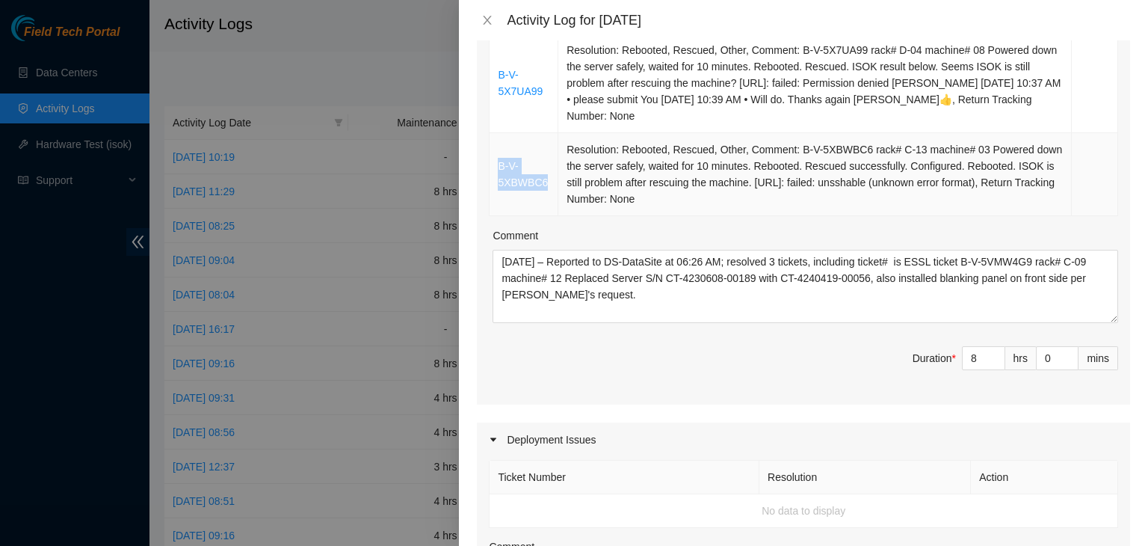
drag, startPoint x: 550, startPoint y: 186, endPoint x: 496, endPoint y: 168, distance: 57.4
click at [496, 168] on td "B-V-5XBWBC6" at bounding box center [524, 174] width 69 height 83
copy link "B-V-5XBWBC6"
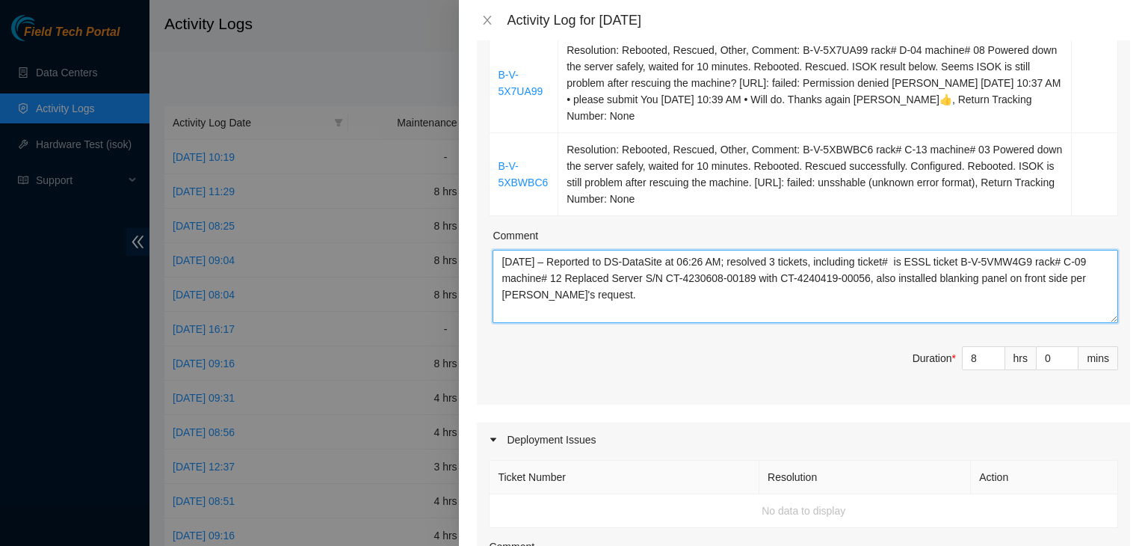
click at [909, 261] on textarea "10/02/2025 – Reported to DS-DataSite at 06:26 AM; resolved 3 tickets, including…" at bounding box center [806, 286] width 626 height 73
paste textarea "B-V-5XBWBC6"
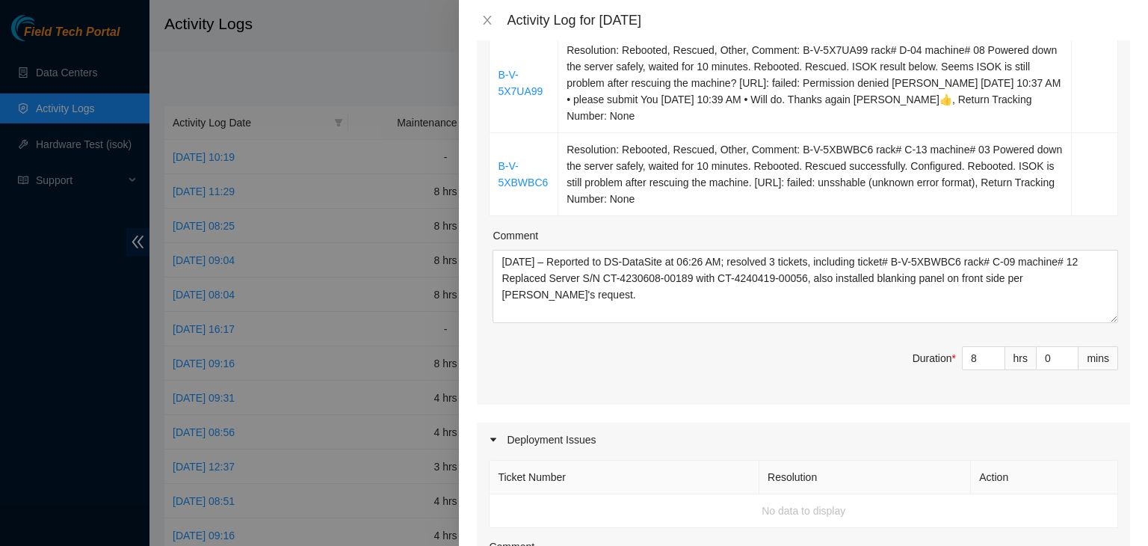
click at [1049, 460] on th "Action" at bounding box center [1044, 477] width 147 height 34
drag, startPoint x: 792, startPoint y: 147, endPoint x: 977, endPoint y: 152, distance: 184.7
click at [977, 152] on td "Resolution: Rebooted, Rescued, Other, Comment: B-V-5XBWBC6 rack# C-13 machine# …" at bounding box center [814, 174] width 513 height 83
copy td "B-V-5XBWBC6 rack# C-13 machine# 03"
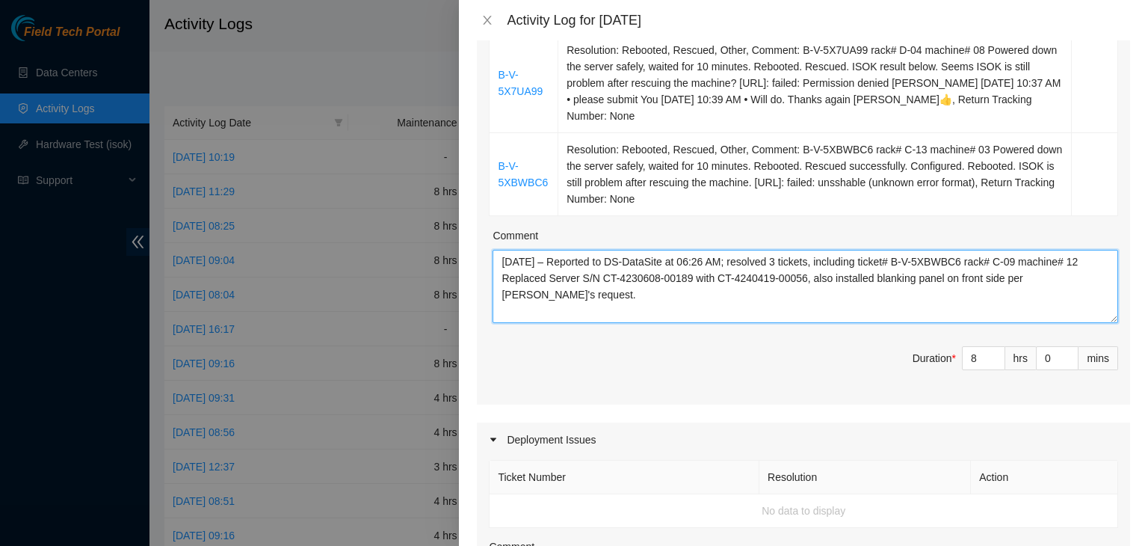
drag, startPoint x: 906, startPoint y: 261, endPoint x: 1108, endPoint y: 258, distance: 202.6
click at [1108, 258] on div "Ticket Number Resolution Action B-V-5XBBBBZ B-V-5X7UA99 Resolution: Rebooted, R…" at bounding box center [803, 77] width 653 height 656
paste textarea "B-V-5XBWBC6 rack# C-13 machine# 03"
click at [904, 263] on textarea "10/02/2025 – Reported to DS-DataSite at 06:26 AM; resolved 3 tickets, including…" at bounding box center [806, 286] width 626 height 73
click at [1091, 263] on textarea "10/02/2025 – Reported to DS-DataSite at 06:26 AM; resolved 3 tickets, including…" at bounding box center [806, 286] width 626 height 73
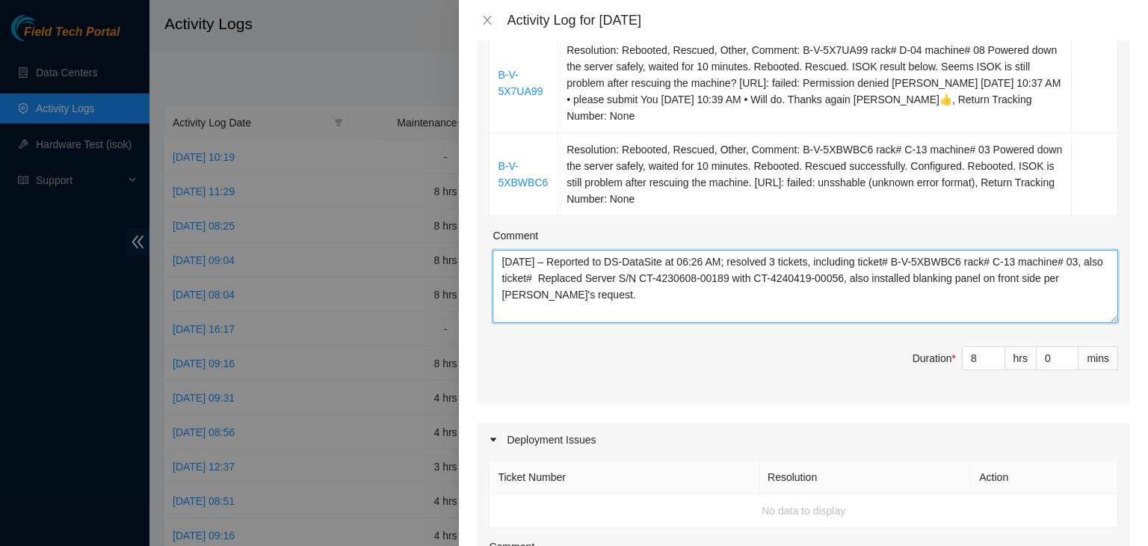
drag, startPoint x: 885, startPoint y: 279, endPoint x: 889, endPoint y: 290, distance: 12.1
click at [889, 290] on textarea "10/02/2025 – Reported to DS-DataSite at 06:26 AM; resolved 3 tickets, including…" at bounding box center [806, 286] width 626 height 73
click at [1088, 260] on textarea "10/02/2025 – Reported to DS-DataSite at 06:26 AM; resolved 3 tickets, including…" at bounding box center [806, 286] width 626 height 73
paste textarea "installed blanking panel on front side per Ari Vigordon's request."
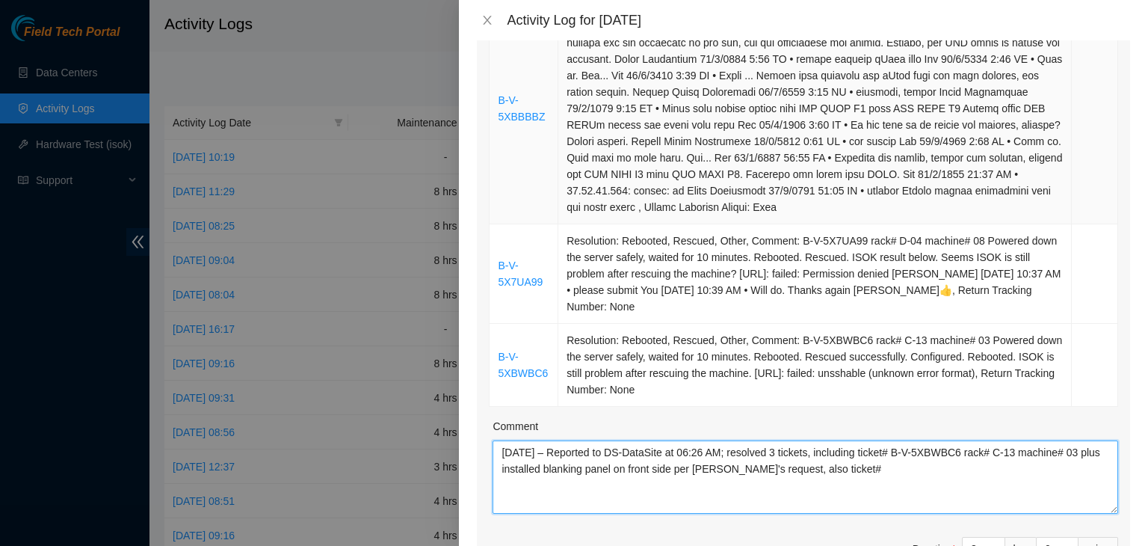
scroll to position [299, 0]
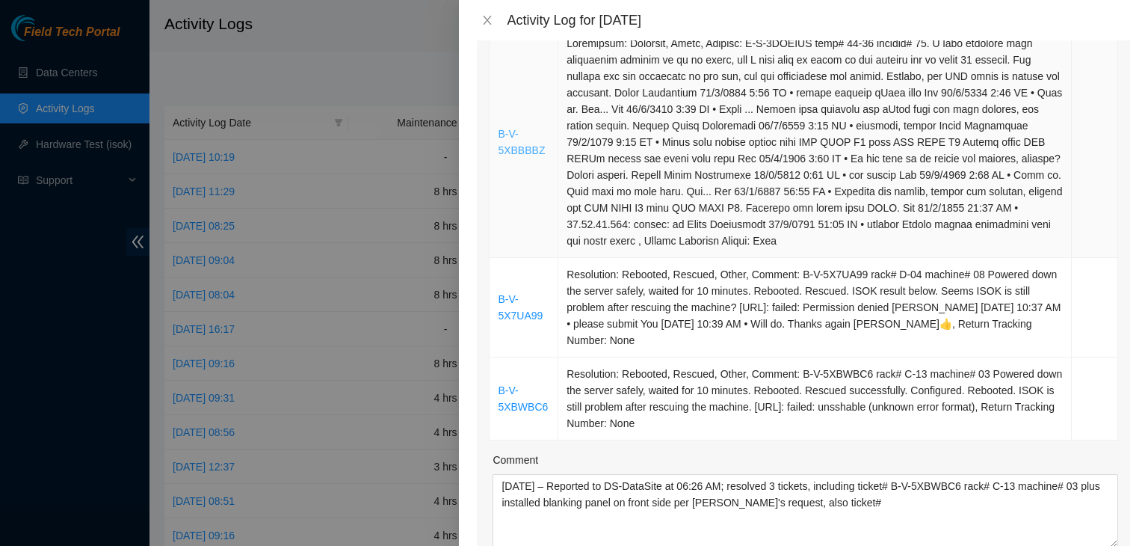
click at [498, 133] on link "B-V-5XBBBBZ" at bounding box center [521, 142] width 47 height 28
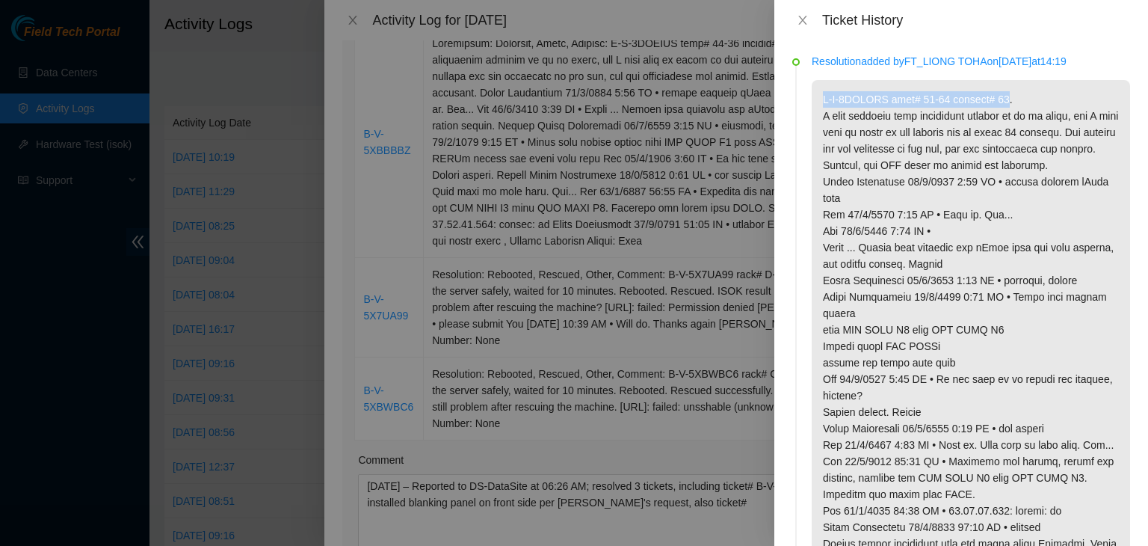
drag, startPoint x: 819, startPoint y: 102, endPoint x: 1005, endPoint y: 102, distance: 185.4
click at [1005, 102] on p at bounding box center [971, 329] width 318 height 499
copy p "B-V-5XBBBBZ rack# 16-07 machine# 19"
click at [800, 19] on icon "close" at bounding box center [803, 20] width 12 height 12
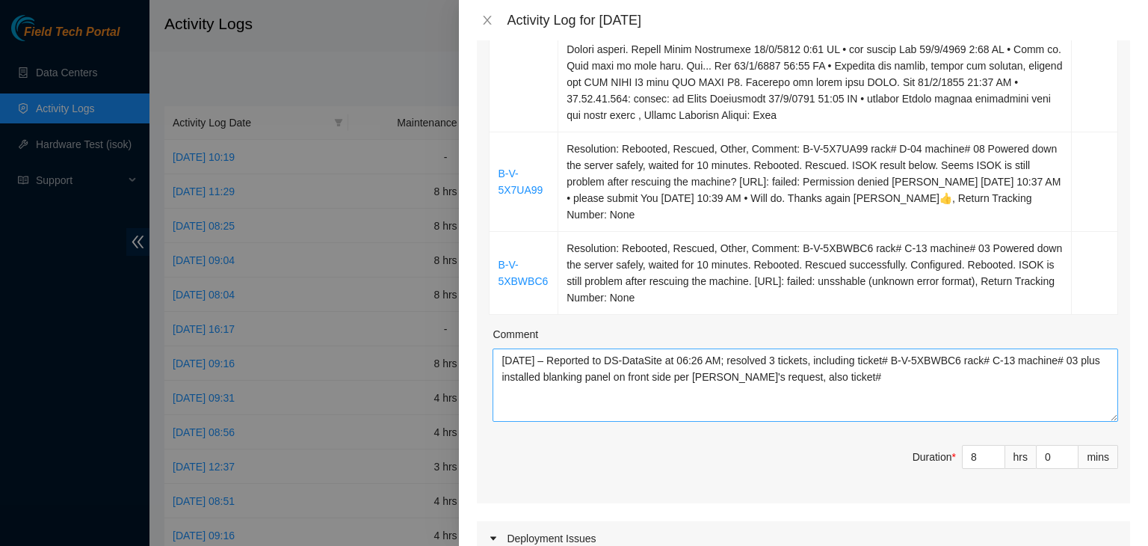
scroll to position [448, 0]
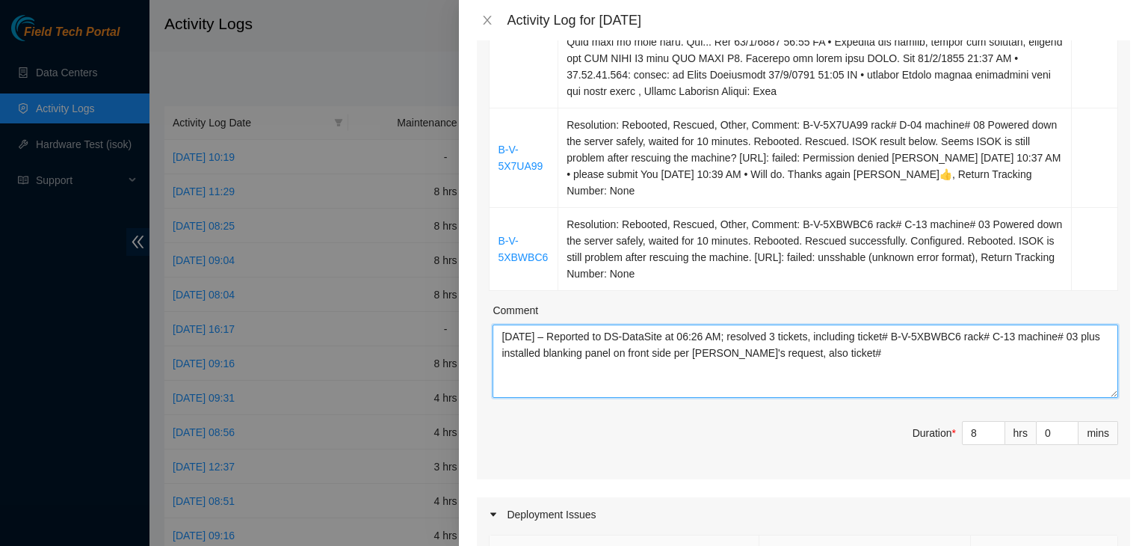
click at [905, 351] on textarea "10/02/2025 – Reported to DS-DataSite at 06:26 AM; resolved 3 tickets, including…" at bounding box center [806, 360] width 626 height 73
paste textarea "B-V-5XBBBBZ rack# 16-07 machine# 19"
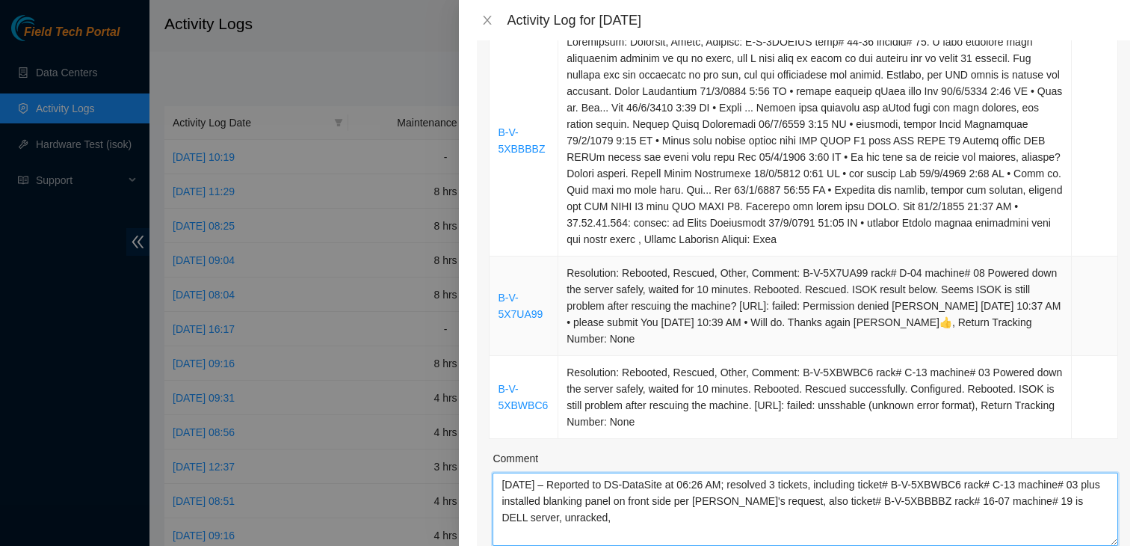
scroll to position [299, 0]
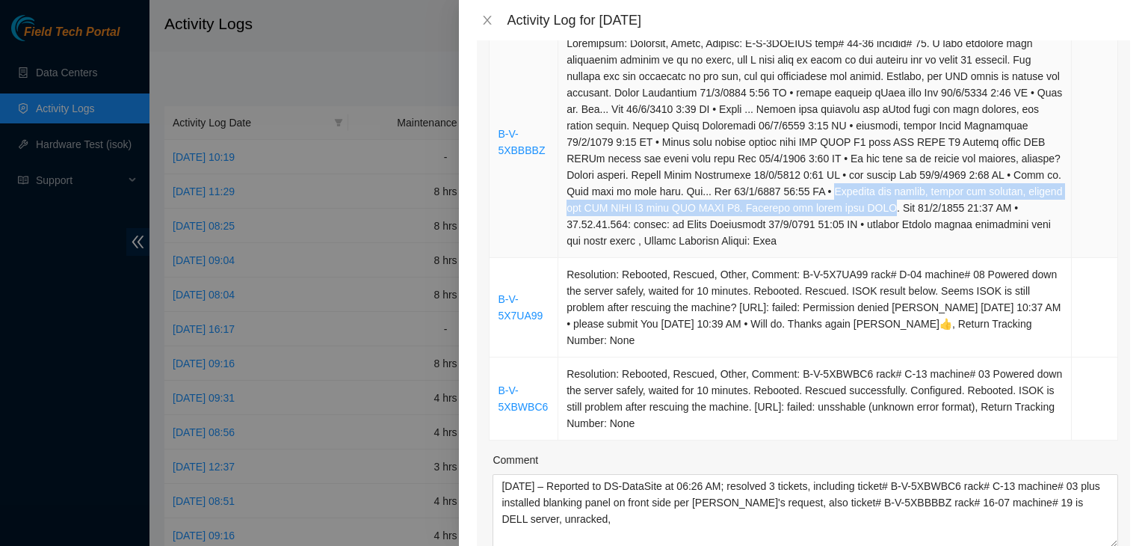
drag, startPoint x: 822, startPoint y: 191, endPoint x: 936, endPoint y: 211, distance: 115.4
click at [936, 211] on td at bounding box center [814, 142] width 513 height 231
copy td "Unracked the server, opened the chassis, swapped the RAM DIMM A7 with RAM DIMM …"
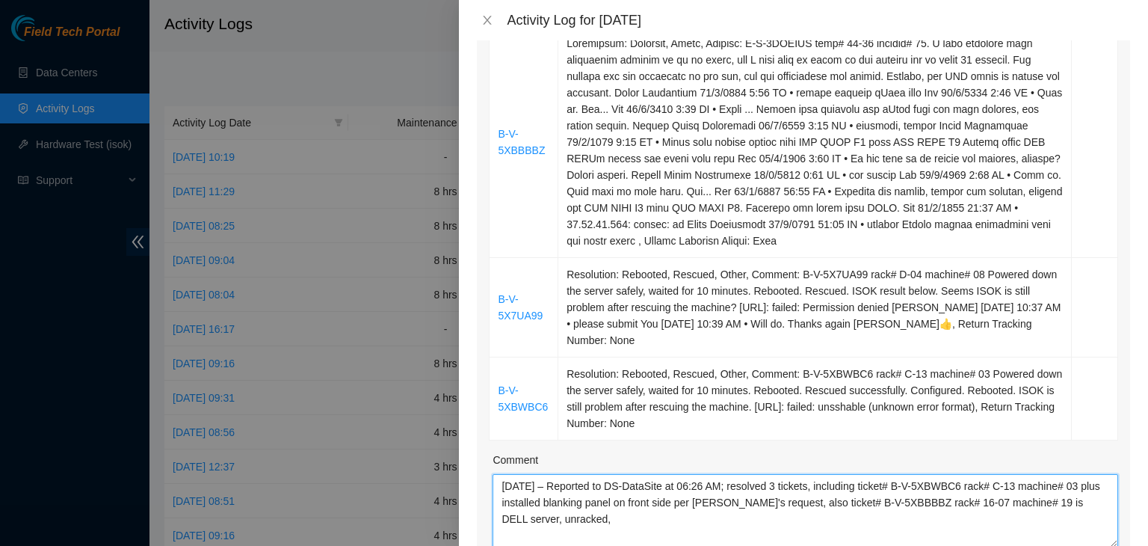
click at [626, 525] on textarea "10/02/2025 – Reported to DS-DataSite at 06:26 AM; resolved 3 tickets, including…" at bounding box center [806, 510] width 626 height 73
paste textarea "Unracked the server, opened the chassis, swapped the RAM DIMM A7 with RAM DIMM …"
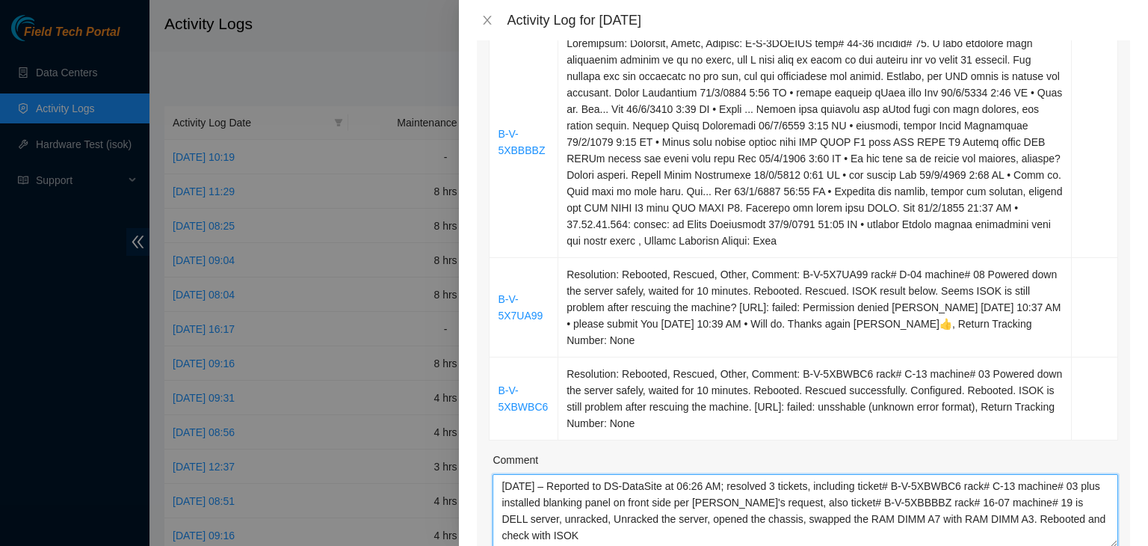
drag, startPoint x: 586, startPoint y: 519, endPoint x: 693, endPoint y: 501, distance: 108.4
click at [586, 517] on textarea "10/02/2025 – Reported to DS-DataSite at 06:26 AM; resolved 3 tickets, including…" at bounding box center [806, 510] width 626 height 73
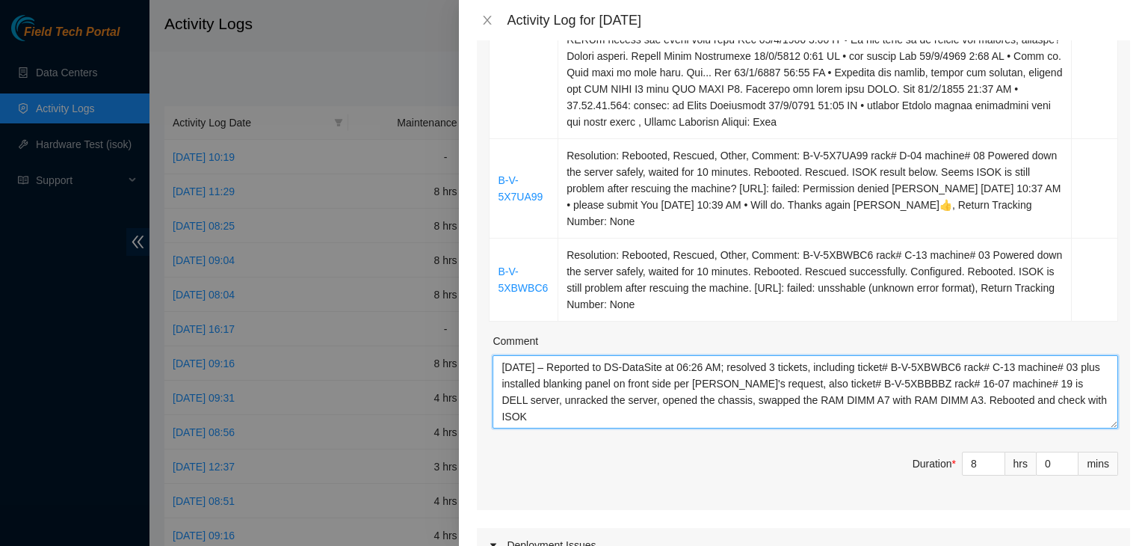
scroll to position [448, 0]
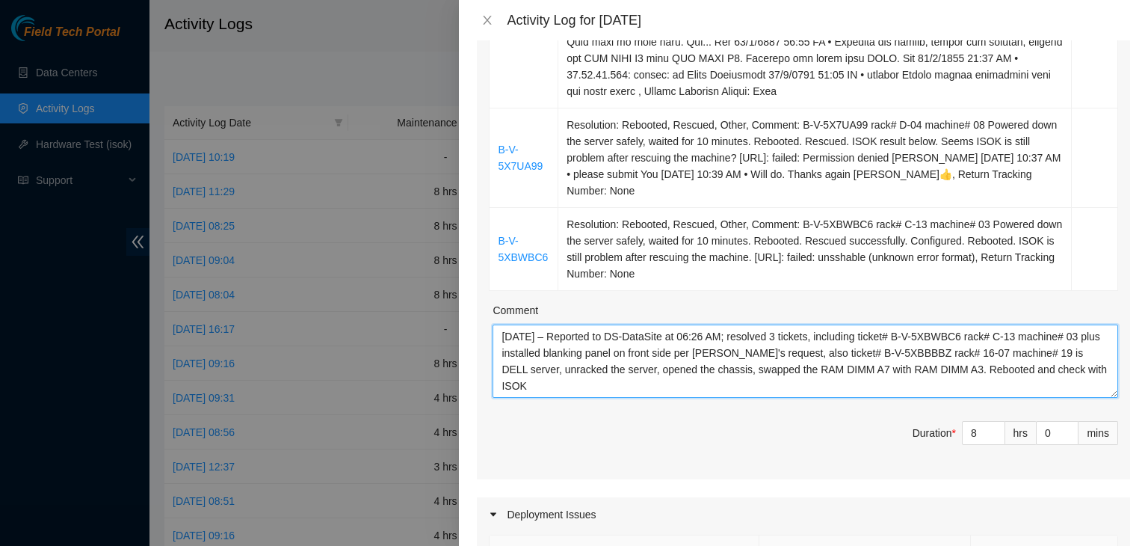
click at [858, 366] on textarea "10/02/2025 – Reported to DS-DataSite at 06:26 AM; resolved 3 tickets, including…" at bounding box center [806, 360] width 626 height 73
click at [559, 383] on textarea "10/02/2025 – Reported to DS-DataSite at 06:26 AM; resolved 3 tickets, including…" at bounding box center [806, 360] width 626 height 73
paste textarea "Processed incoming and outgoing packages."
click at [824, 365] on textarea "10/02/2025 – Reported to DS-DataSite at 06:26 AM; resolved 3 tickets, including…" at bounding box center [806, 360] width 626 height 73
drag, startPoint x: 744, startPoint y: 384, endPoint x: 501, endPoint y: 330, distance: 249.5
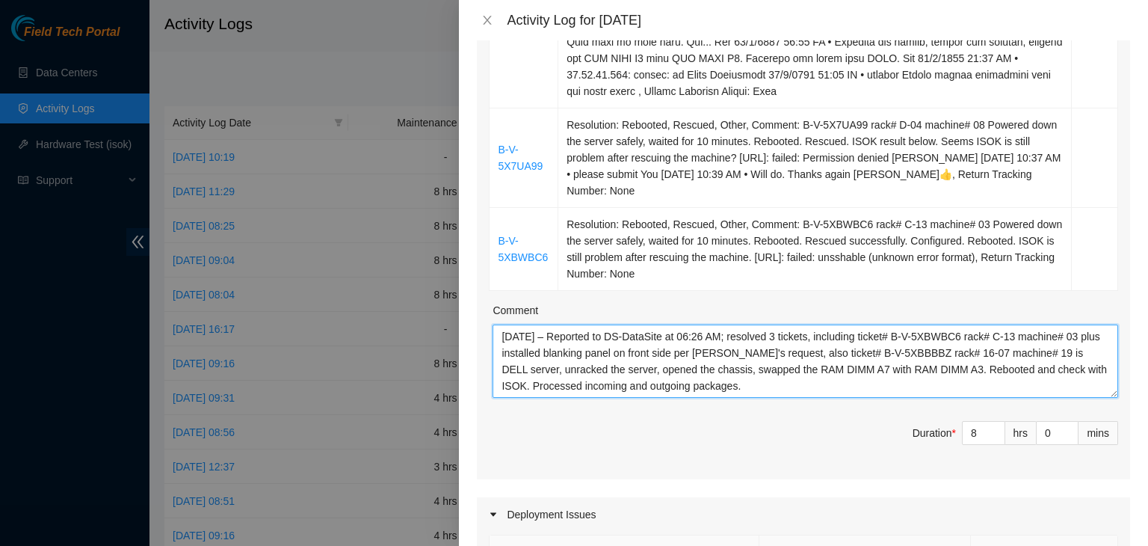
click at [501, 330] on textarea "10/02/2025 – Reported to DS-DataSite at 06:26 AM; resolved 3 tickets, including…" at bounding box center [806, 360] width 626 height 73
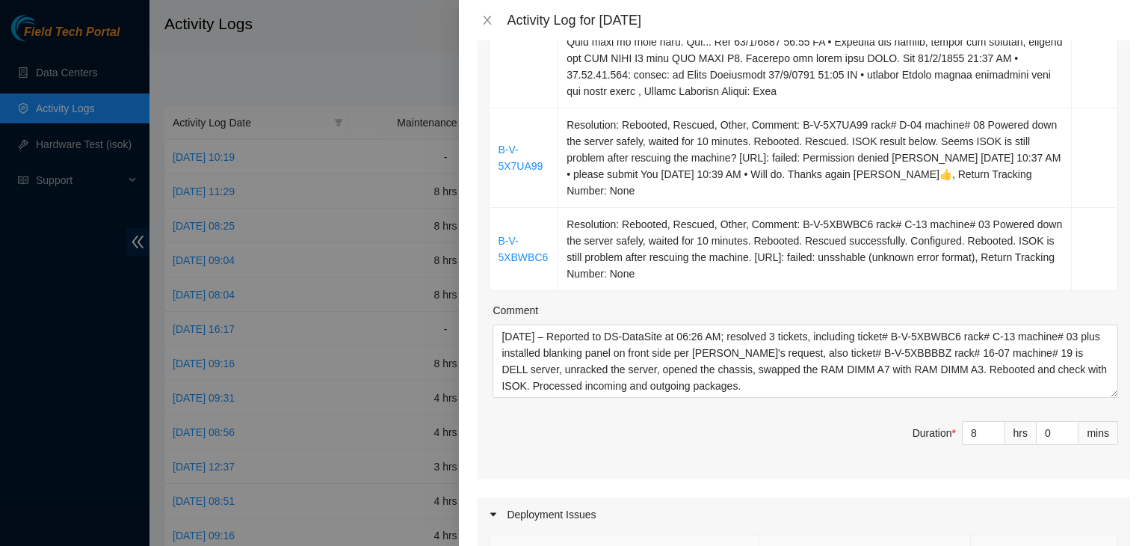
click at [686, 543] on th "Ticket Number" at bounding box center [625, 552] width 270 height 34
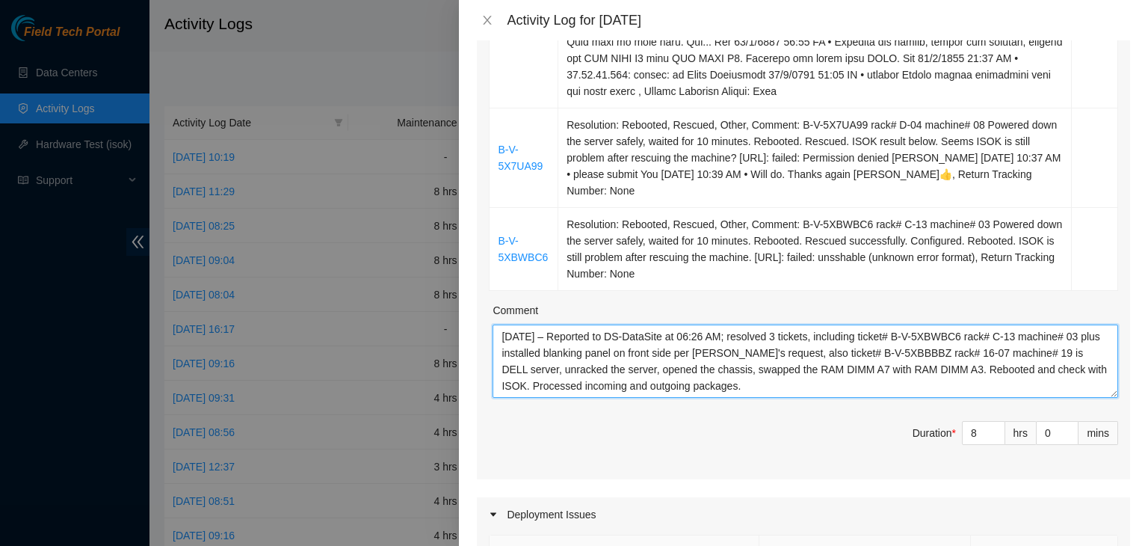
click at [738, 386] on textarea "10/02/2025 – Reported to DS-DataSite at 06:26 AM; resolved 3 tickets, including…" at bounding box center [806, 360] width 626 height 73
paste textarea "including ticket# B-V-5XBWBC6 (rack# C-13, machine# 03) with blanking panel ins…"
type textarea "10/02/2025 – Reported to DS-DataSite at 06:26 AM; resolved 3 tickets including …"
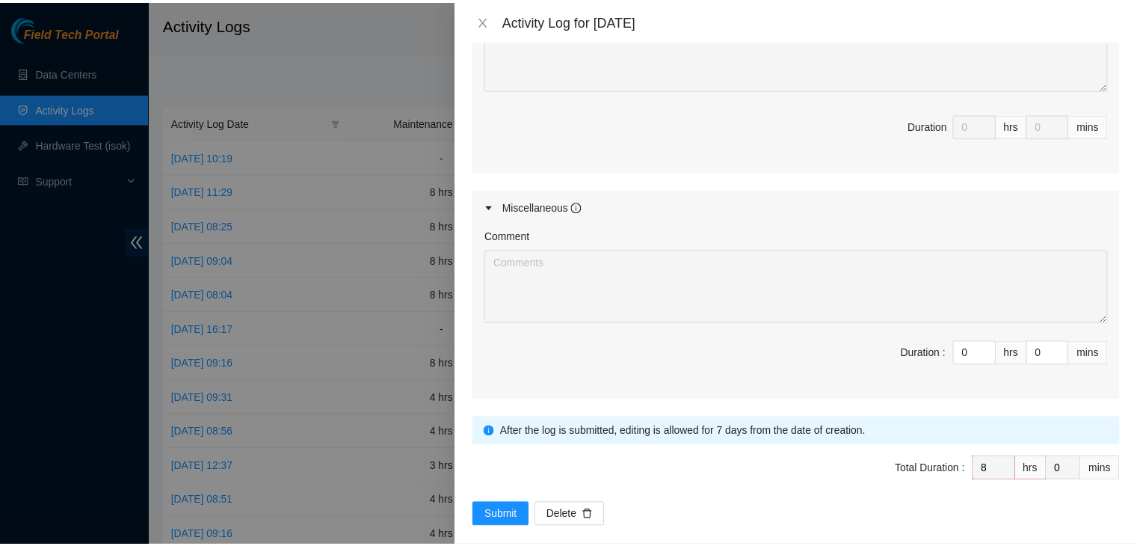
scroll to position [1079, 0]
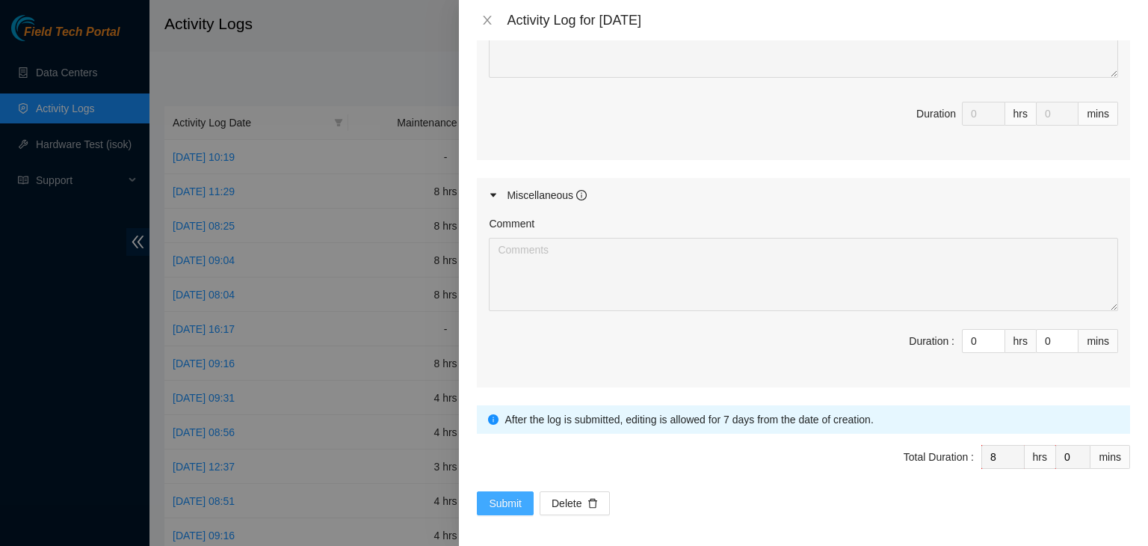
click at [508, 497] on span "Submit" at bounding box center [505, 503] width 33 height 16
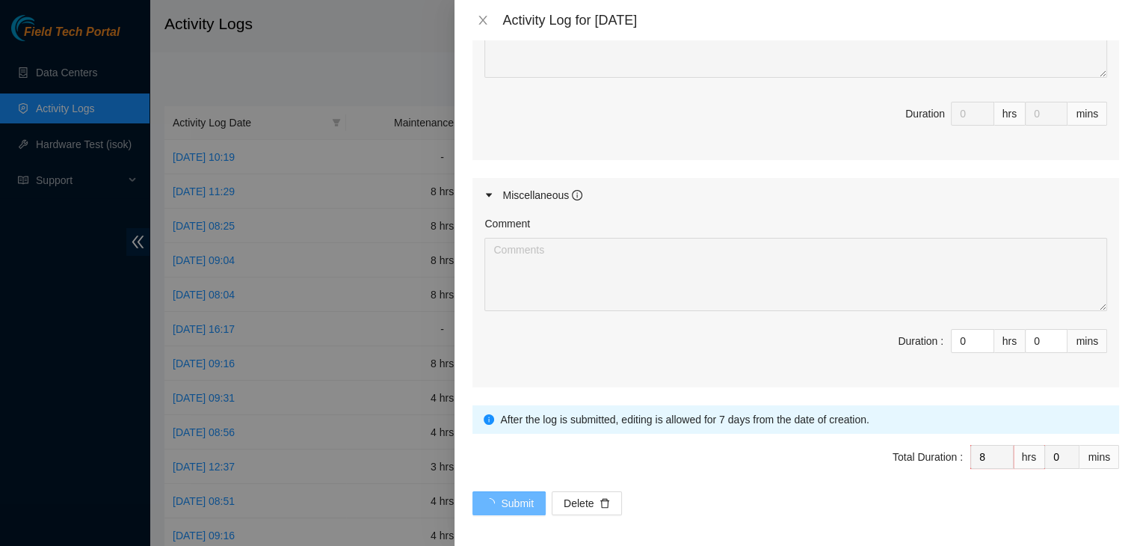
scroll to position [0, 0]
